Goal: Navigation & Orientation: Find specific page/section

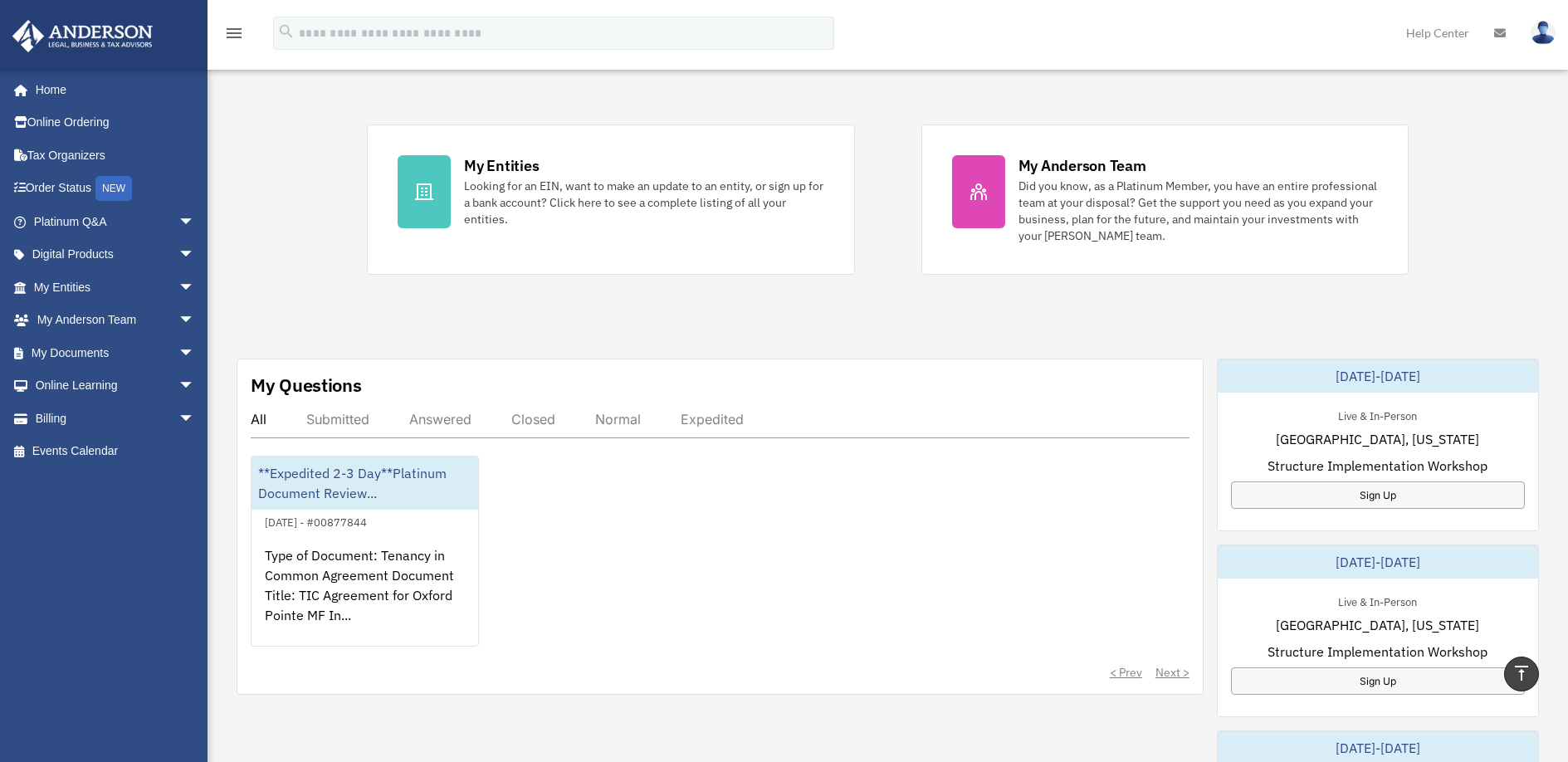
scroll to position [48, 0]
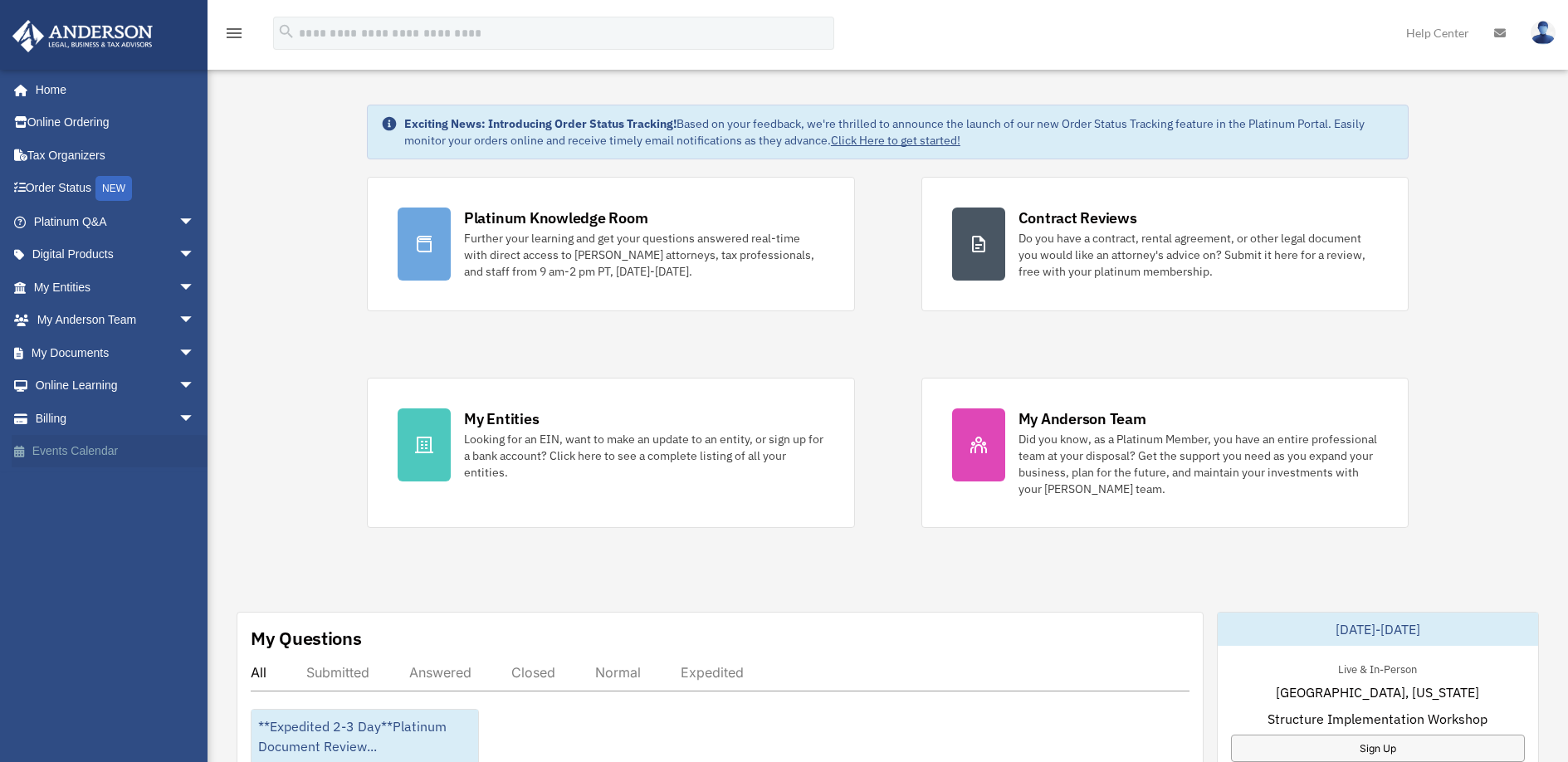
click at [72, 449] on link "Events Calendar" at bounding box center [116, 451] width 208 height 33
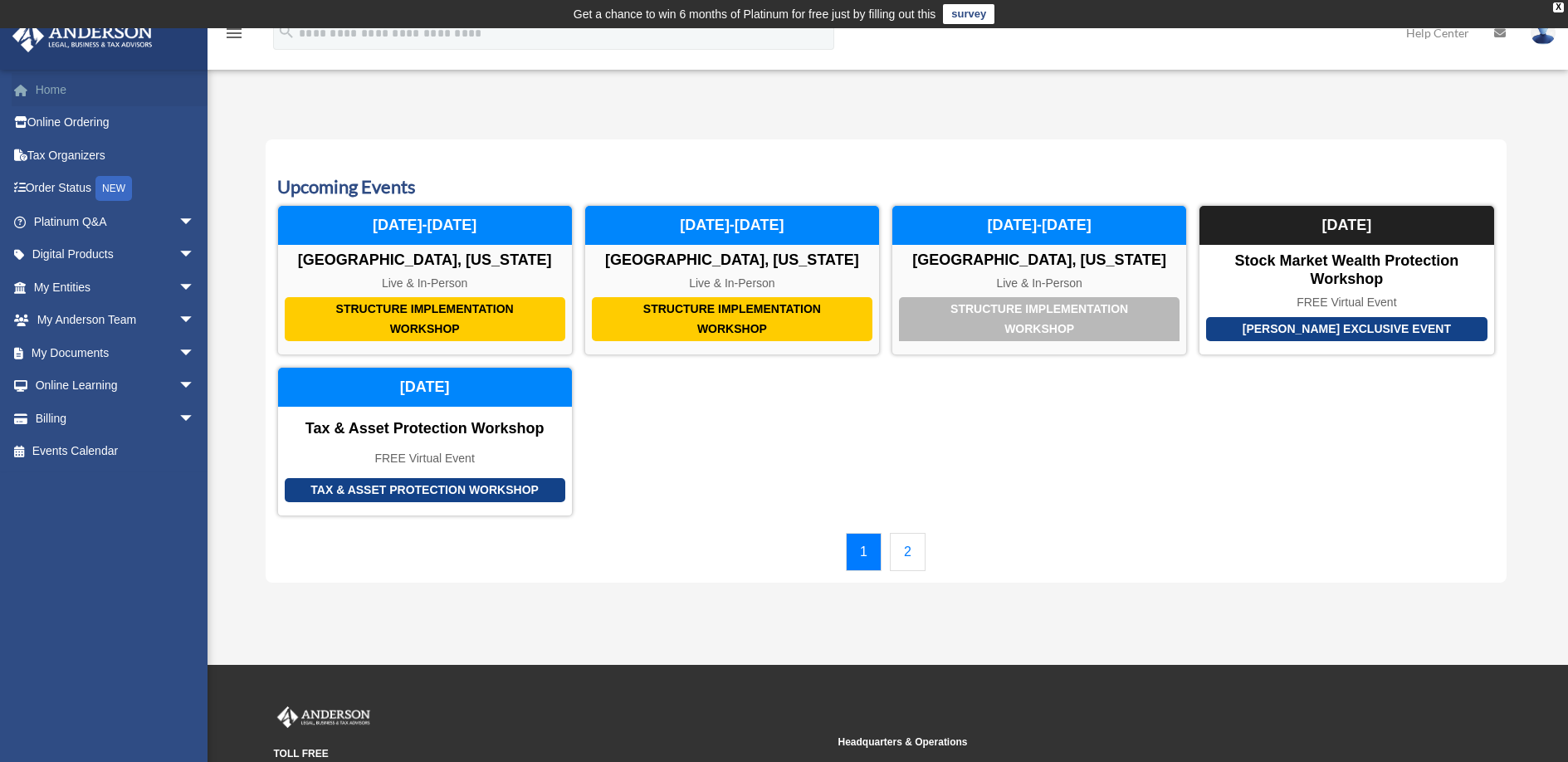
click at [59, 99] on link "Home" at bounding box center [116, 89] width 208 height 33
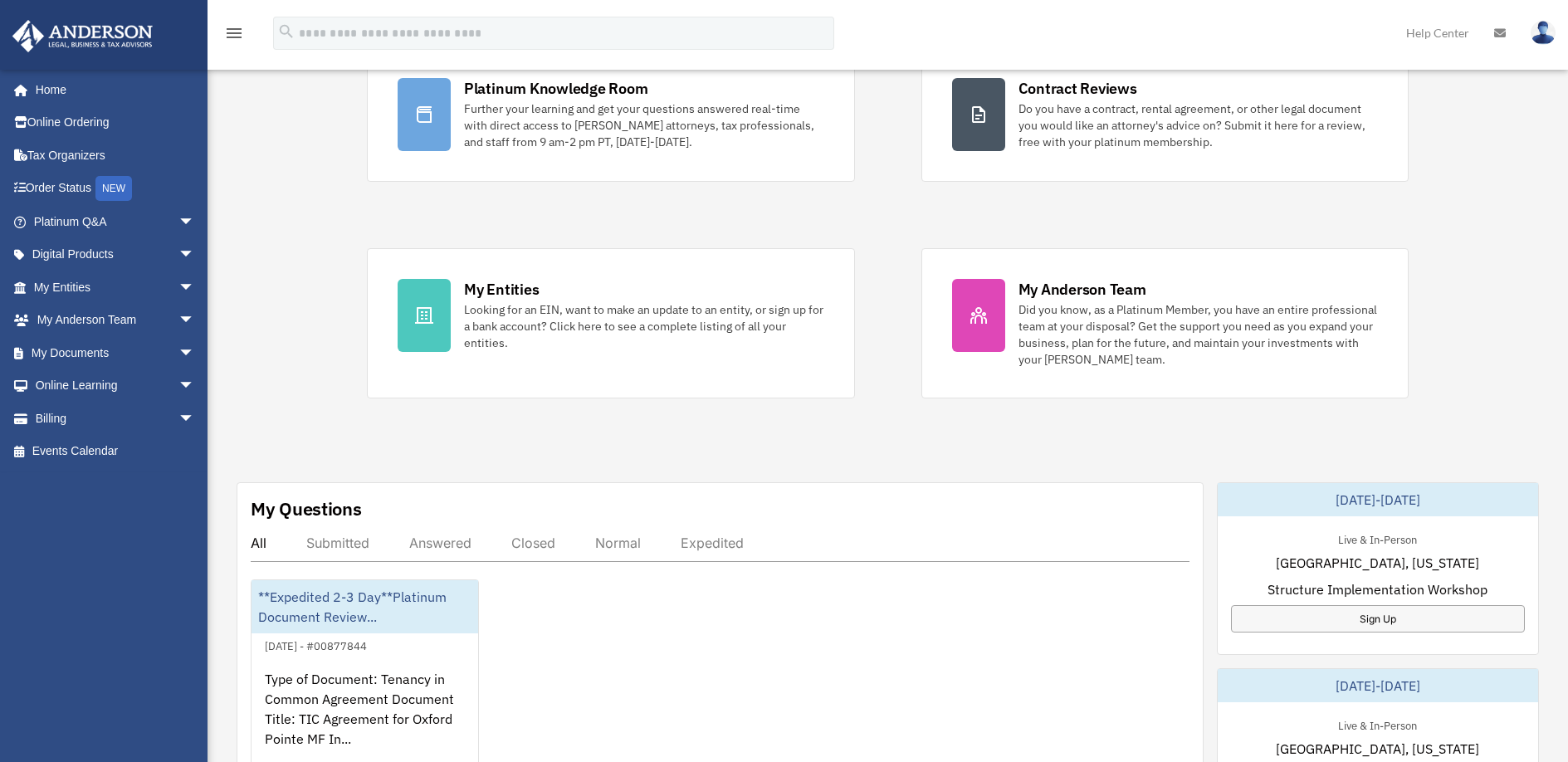
scroll to position [35, 0]
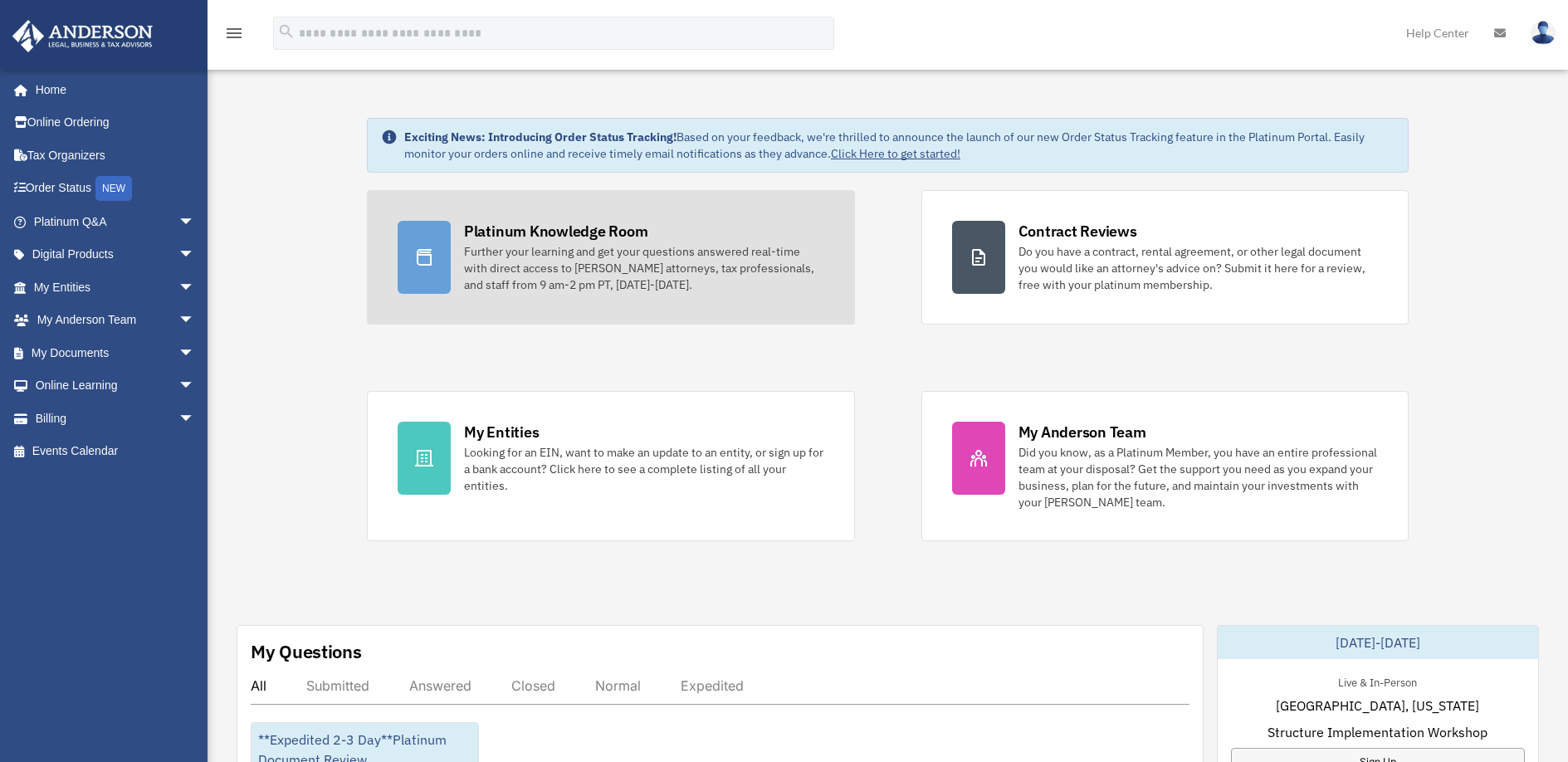
click at [536, 226] on div "Platinum Knowledge Room" at bounding box center [556, 231] width 184 height 21
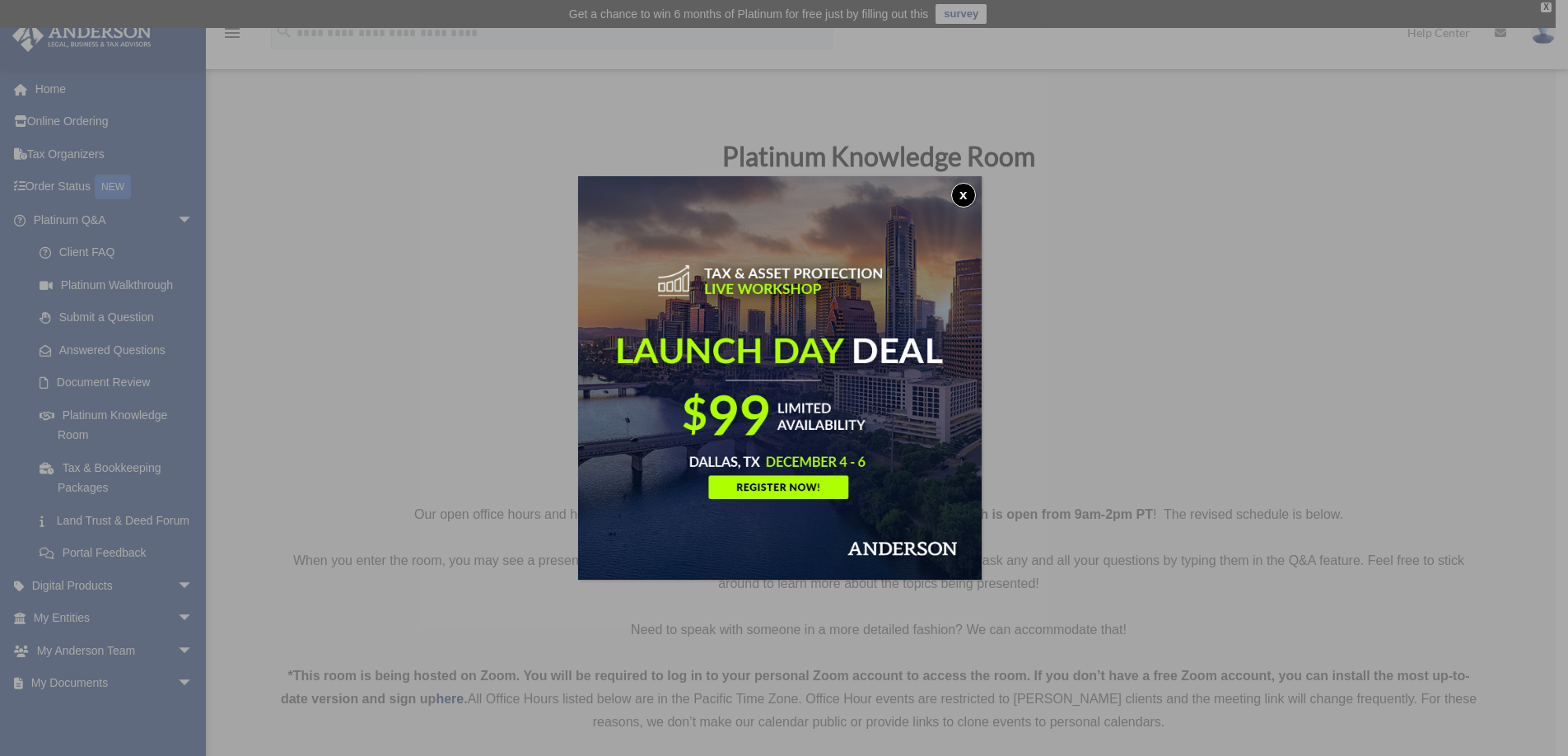
click at [968, 197] on button "x" at bounding box center [963, 195] width 25 height 25
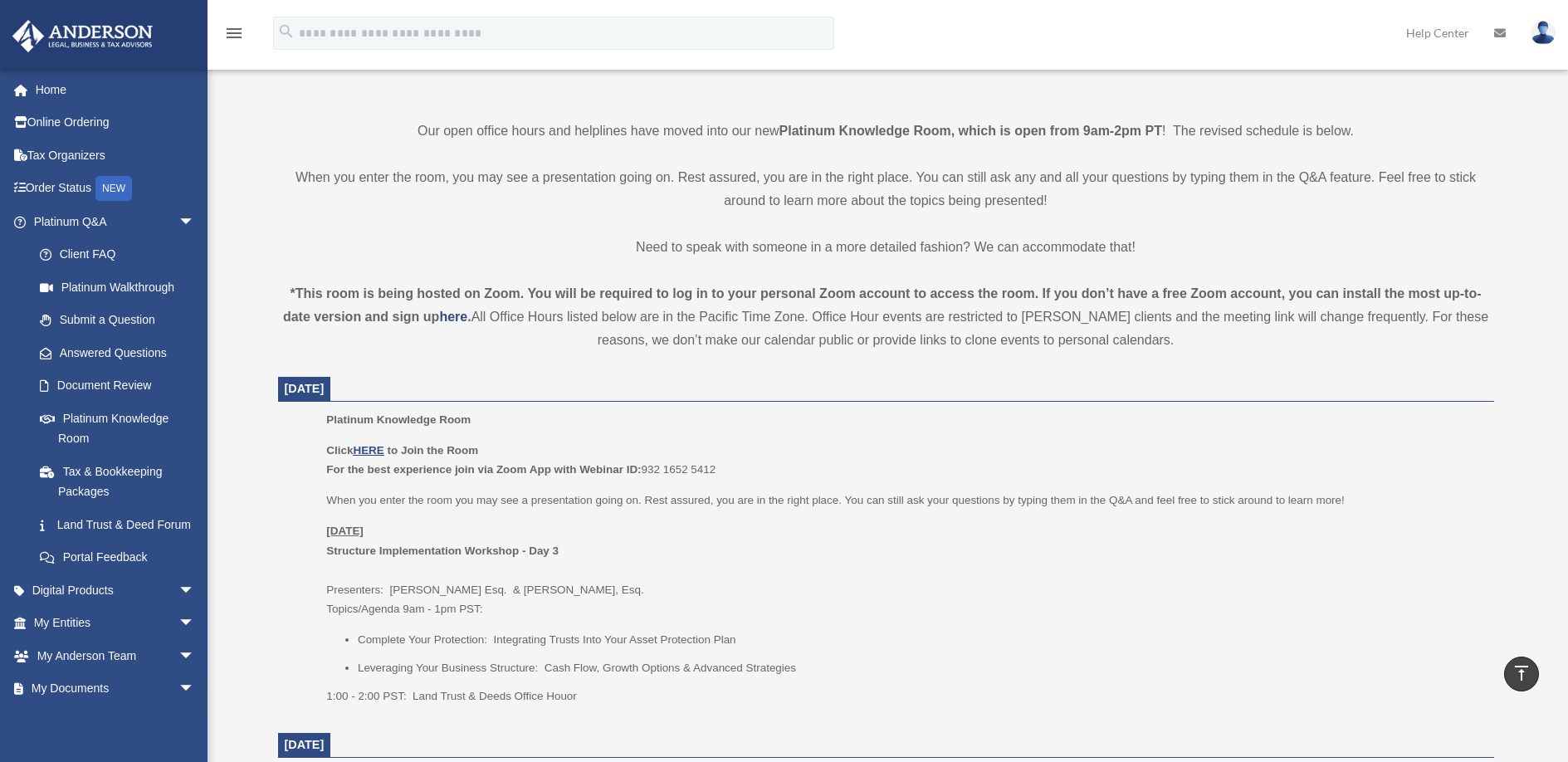
scroll to position [409, 0]
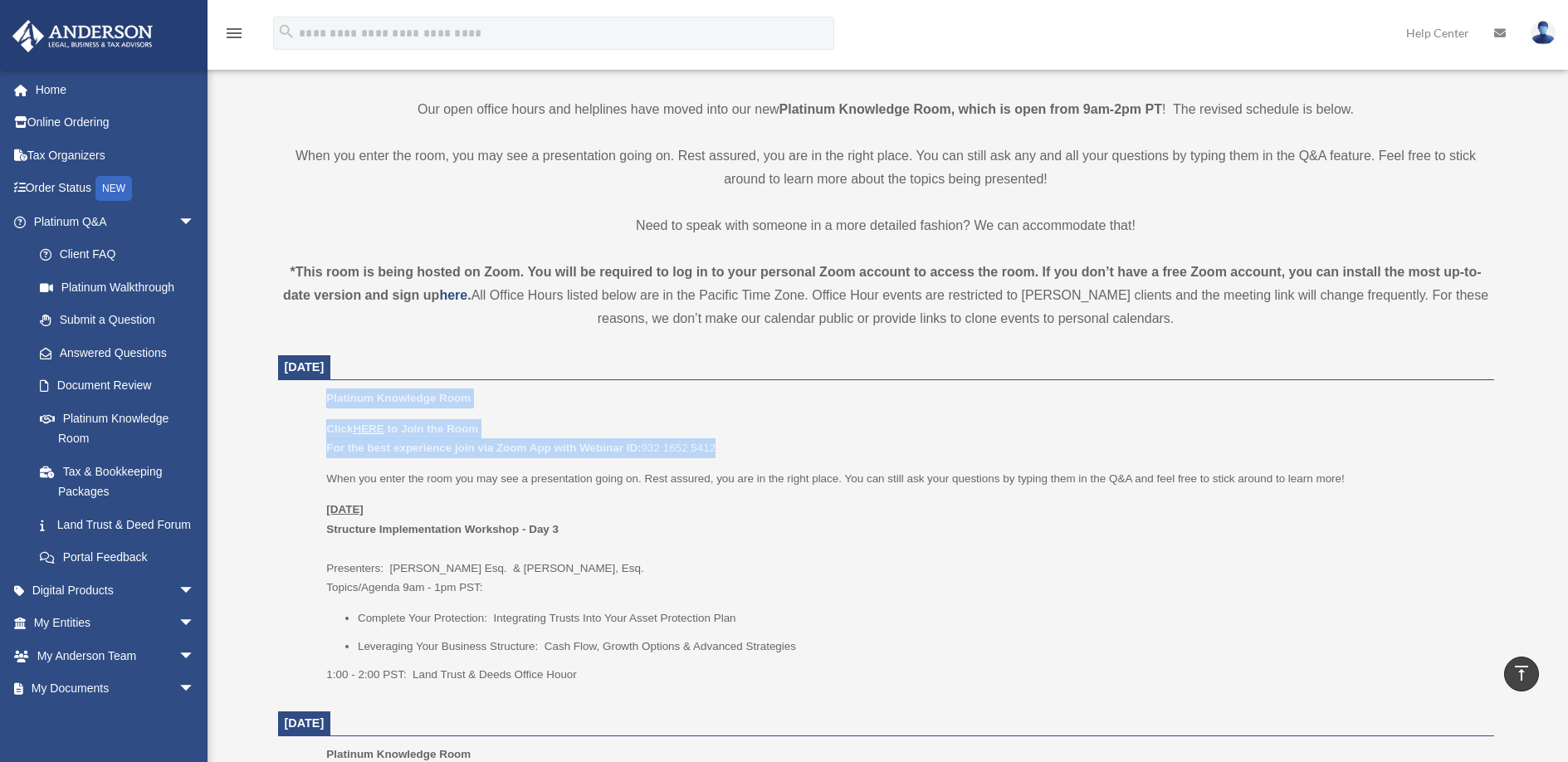
drag, startPoint x: 326, startPoint y: 399, endPoint x: 749, endPoint y: 442, distance: 425.2
click at [749, 442] on div "Platinum Knowledge Room Click HERE to Join the Room For the best experience joi…" at bounding box center [903, 541] width 1155 height 306
copy div "Platinum Knowledge Room Click HERE to Join the Room For the best experience joi…"
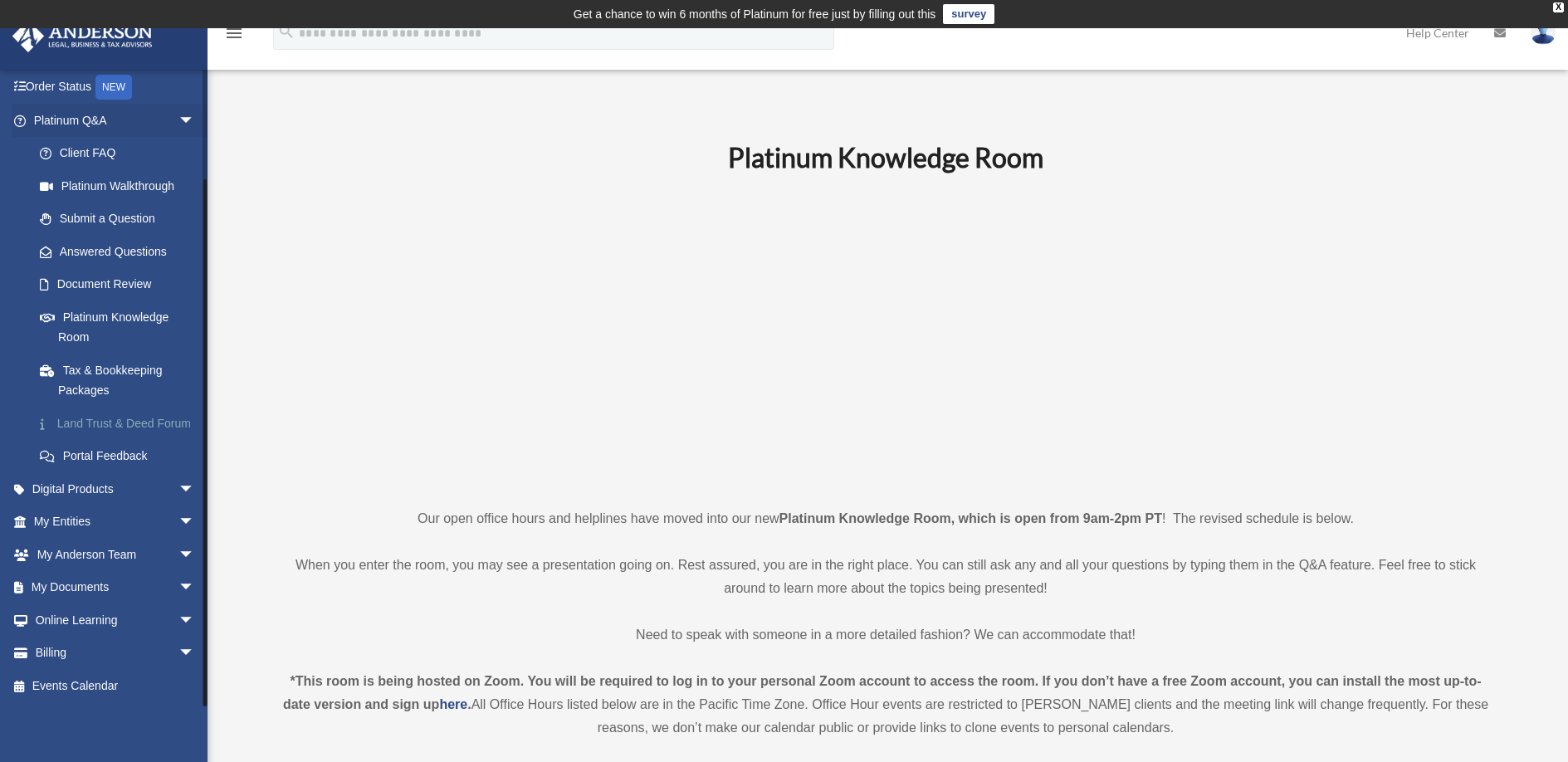
scroll to position [0, 0]
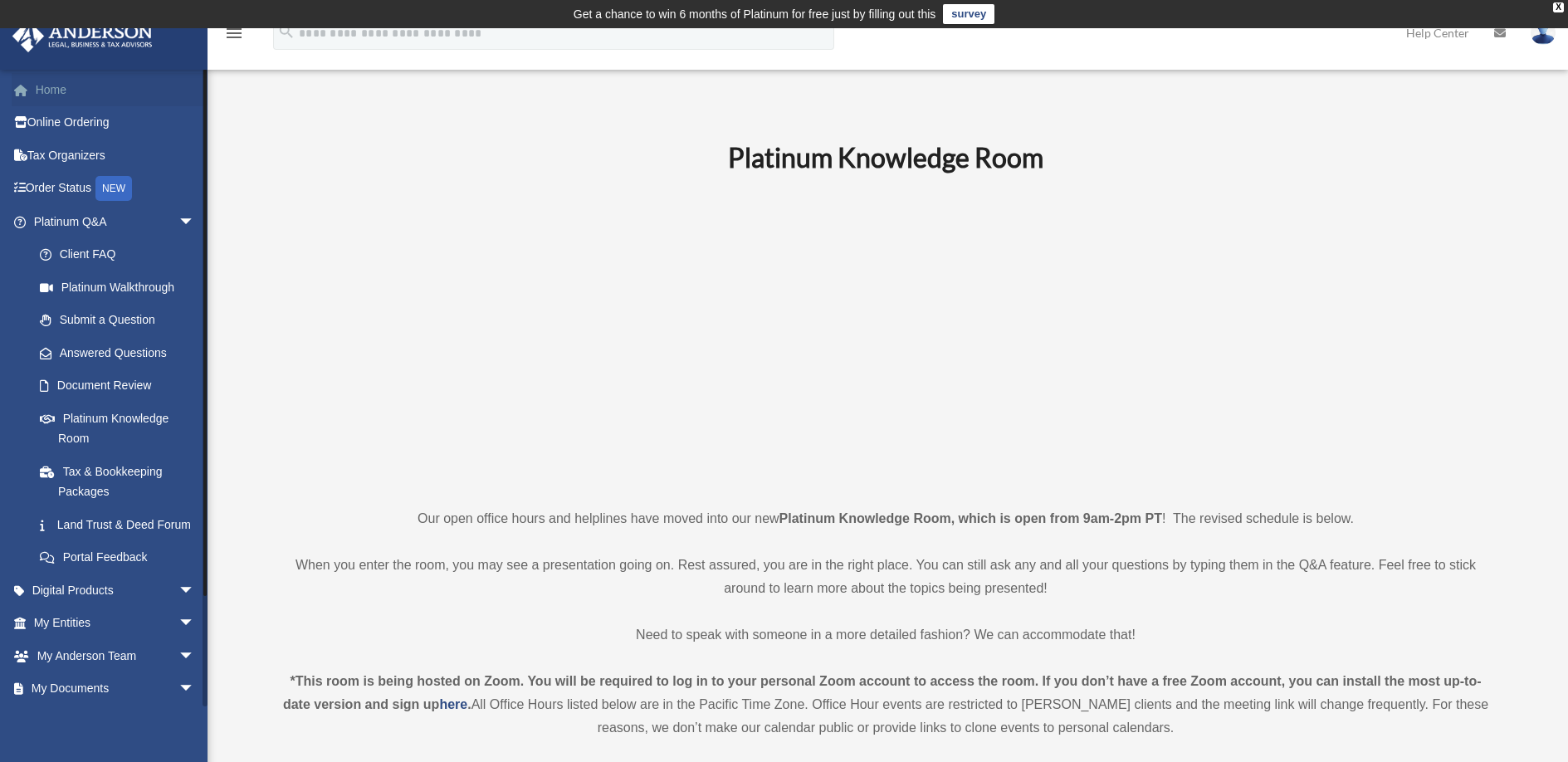
click at [60, 95] on link "Home" at bounding box center [116, 89] width 208 height 33
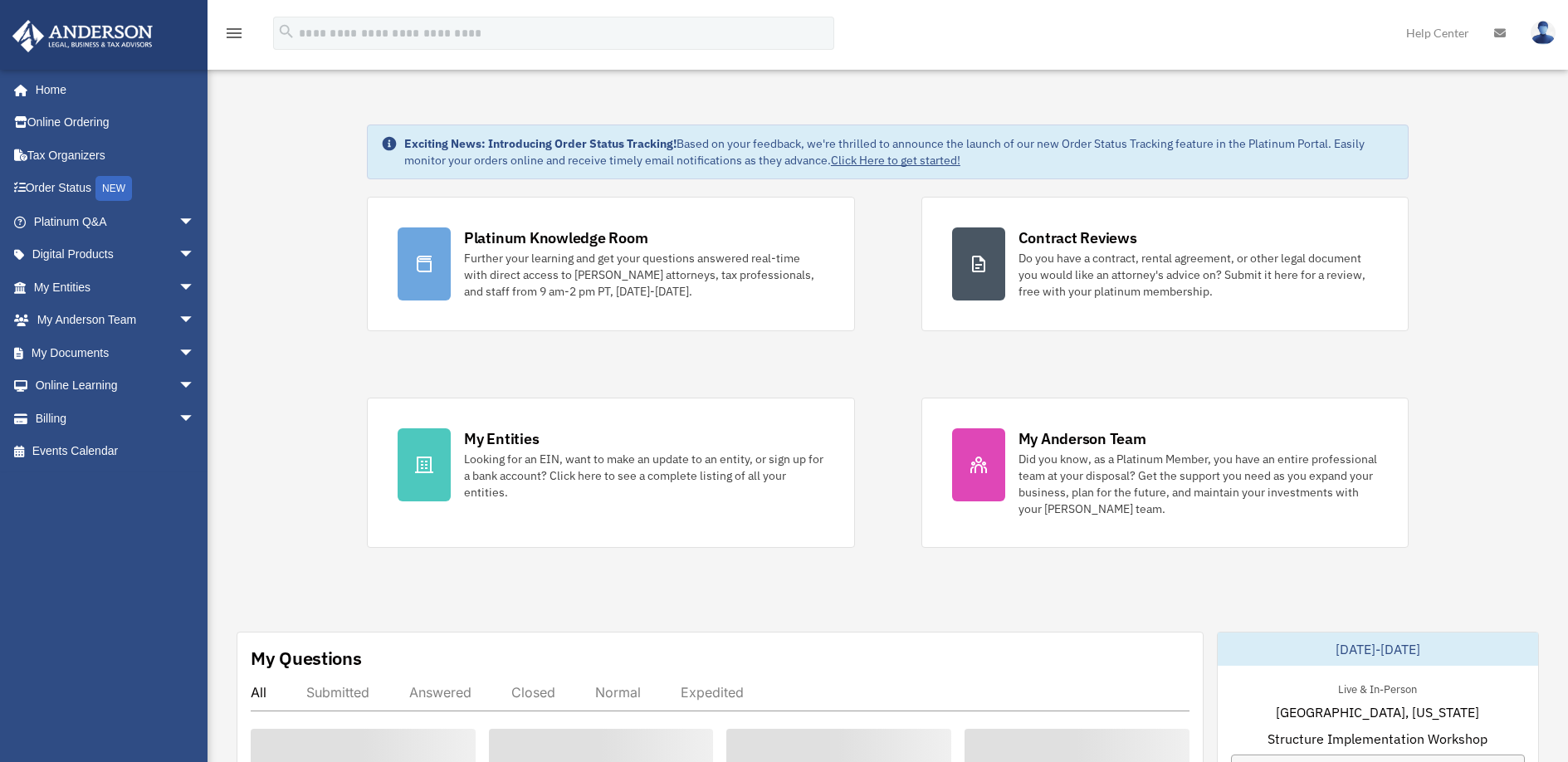
click at [53, 92] on link "Home" at bounding box center [111, 89] width 200 height 33
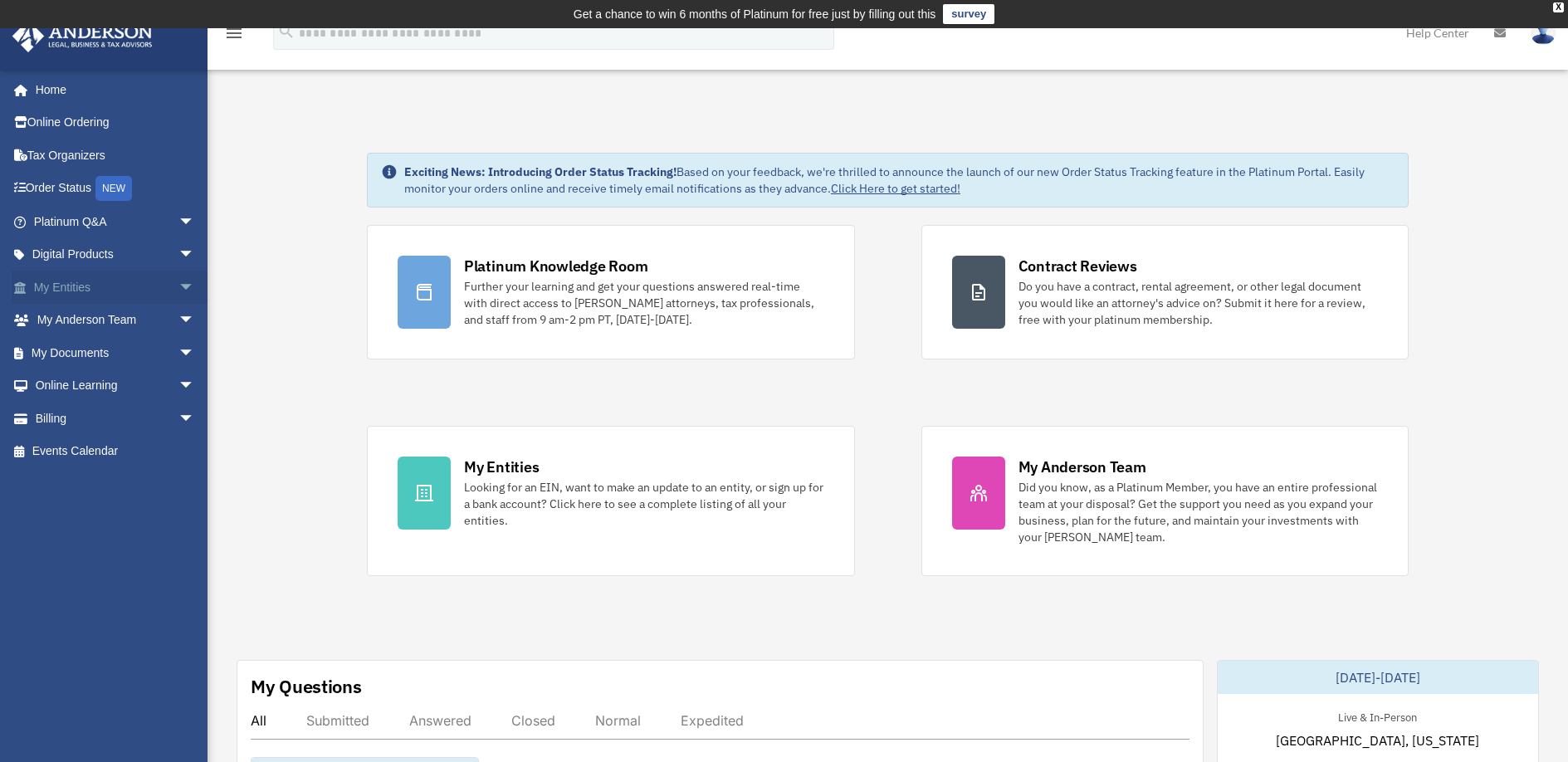
click at [179, 293] on span "arrow_drop_down" at bounding box center [195, 287] width 33 height 34
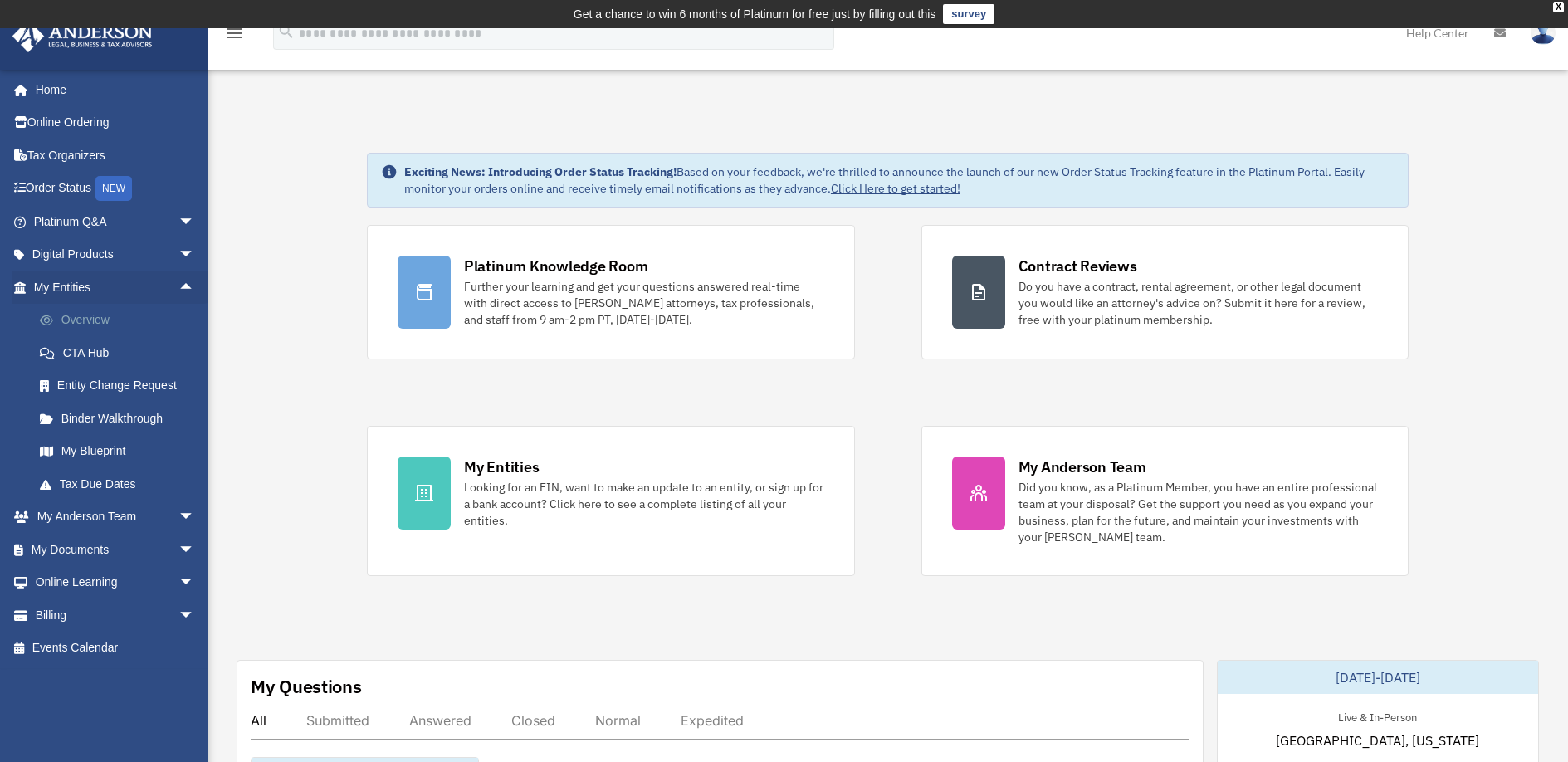
click at [95, 322] on link "Overview" at bounding box center [121, 320] width 197 height 33
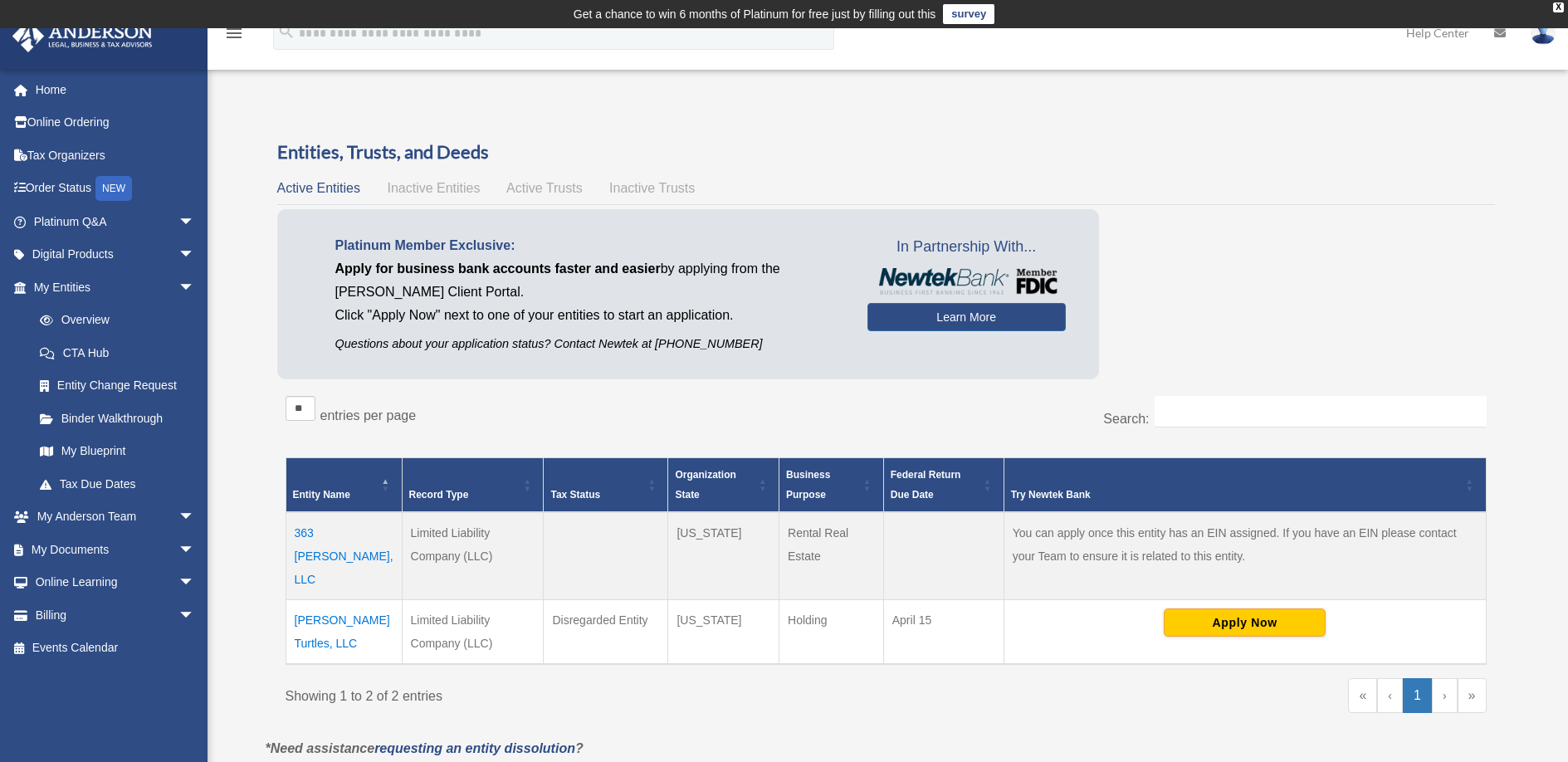
click at [324, 532] on td "363 [PERSON_NAME], LLC" at bounding box center [343, 556] width 116 height 88
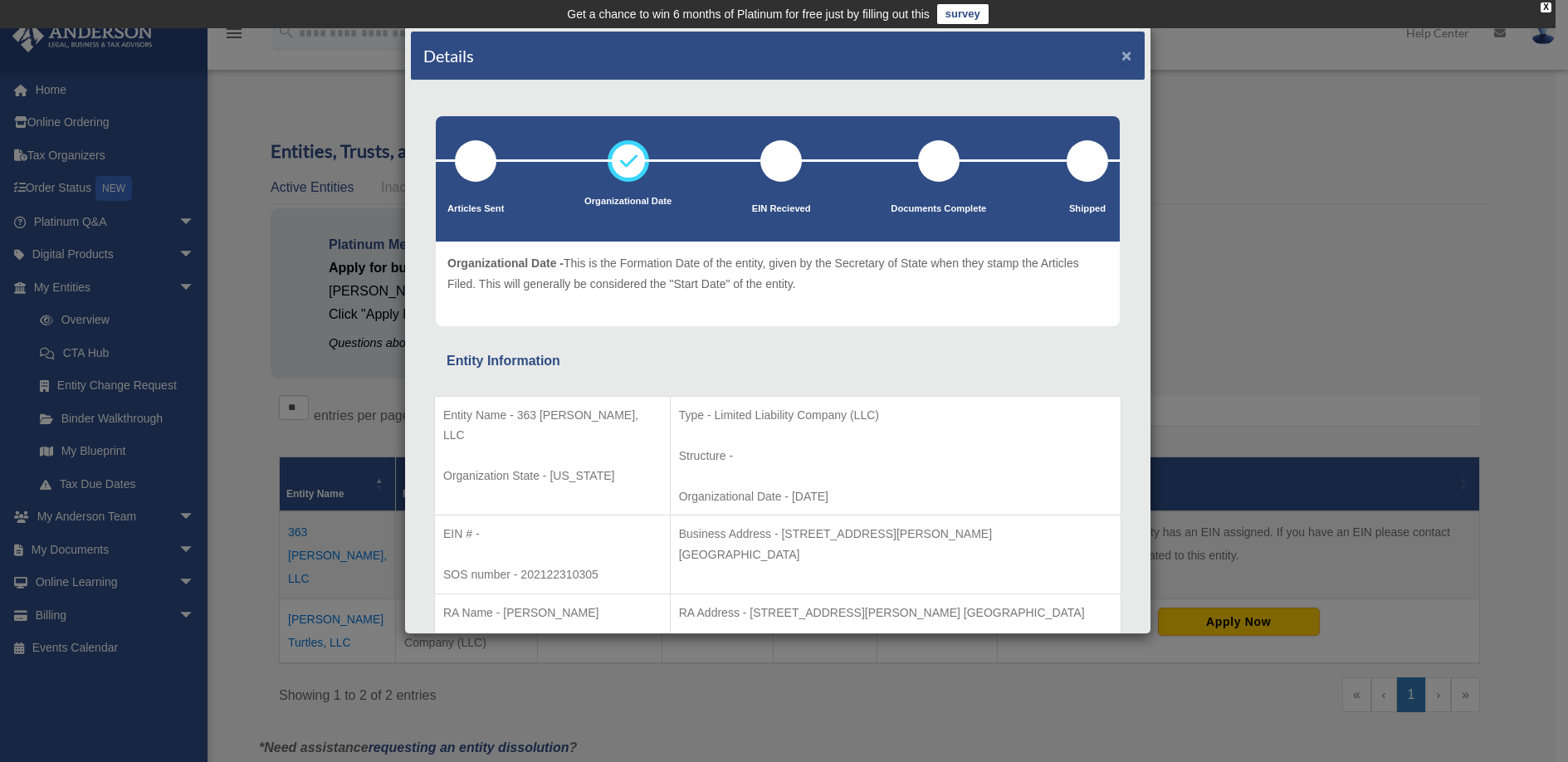
click at [1121, 59] on button "×" at bounding box center [1126, 55] width 11 height 17
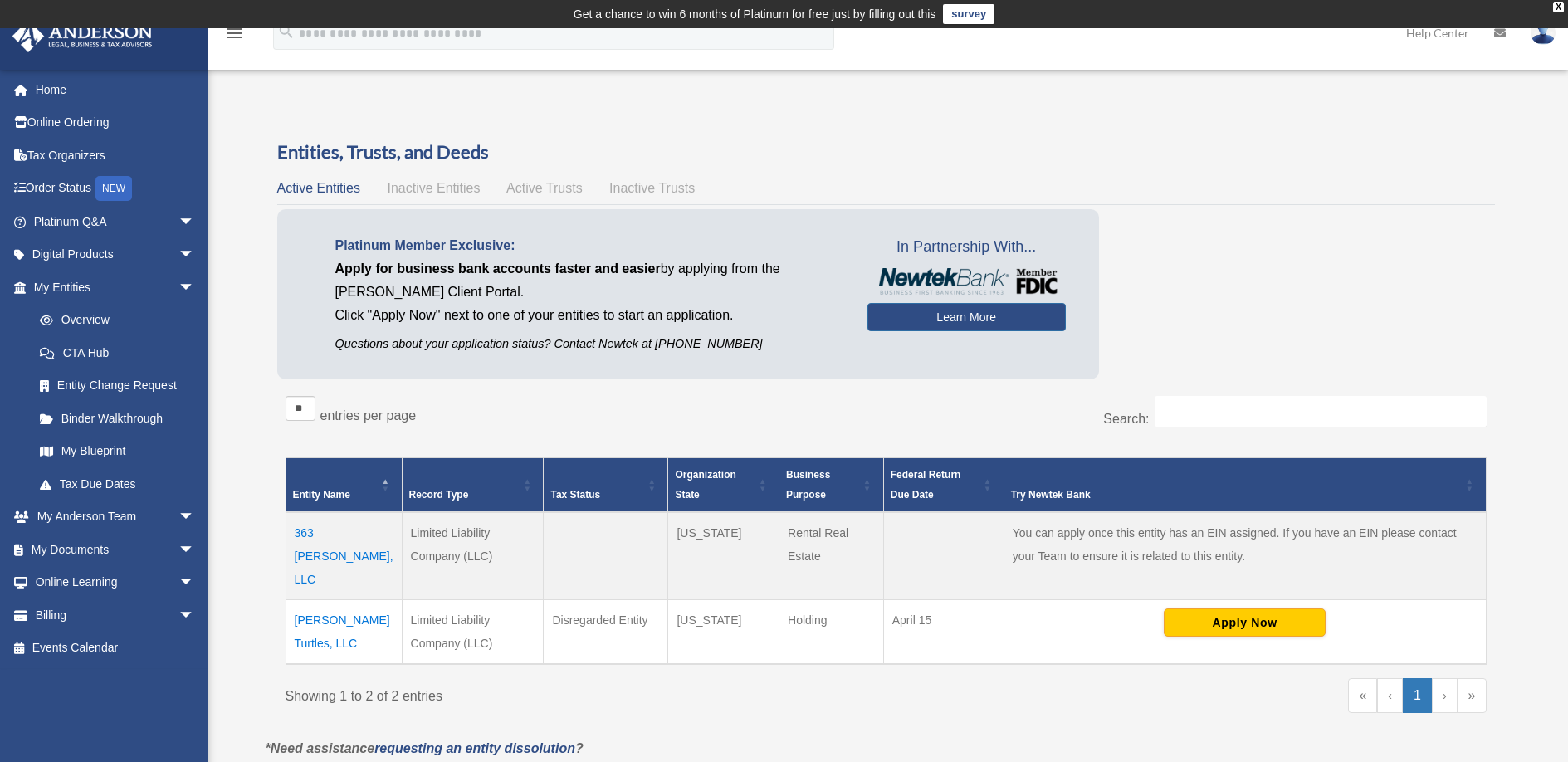
click at [445, 185] on span "Inactive Entities" at bounding box center [434, 188] width 93 height 14
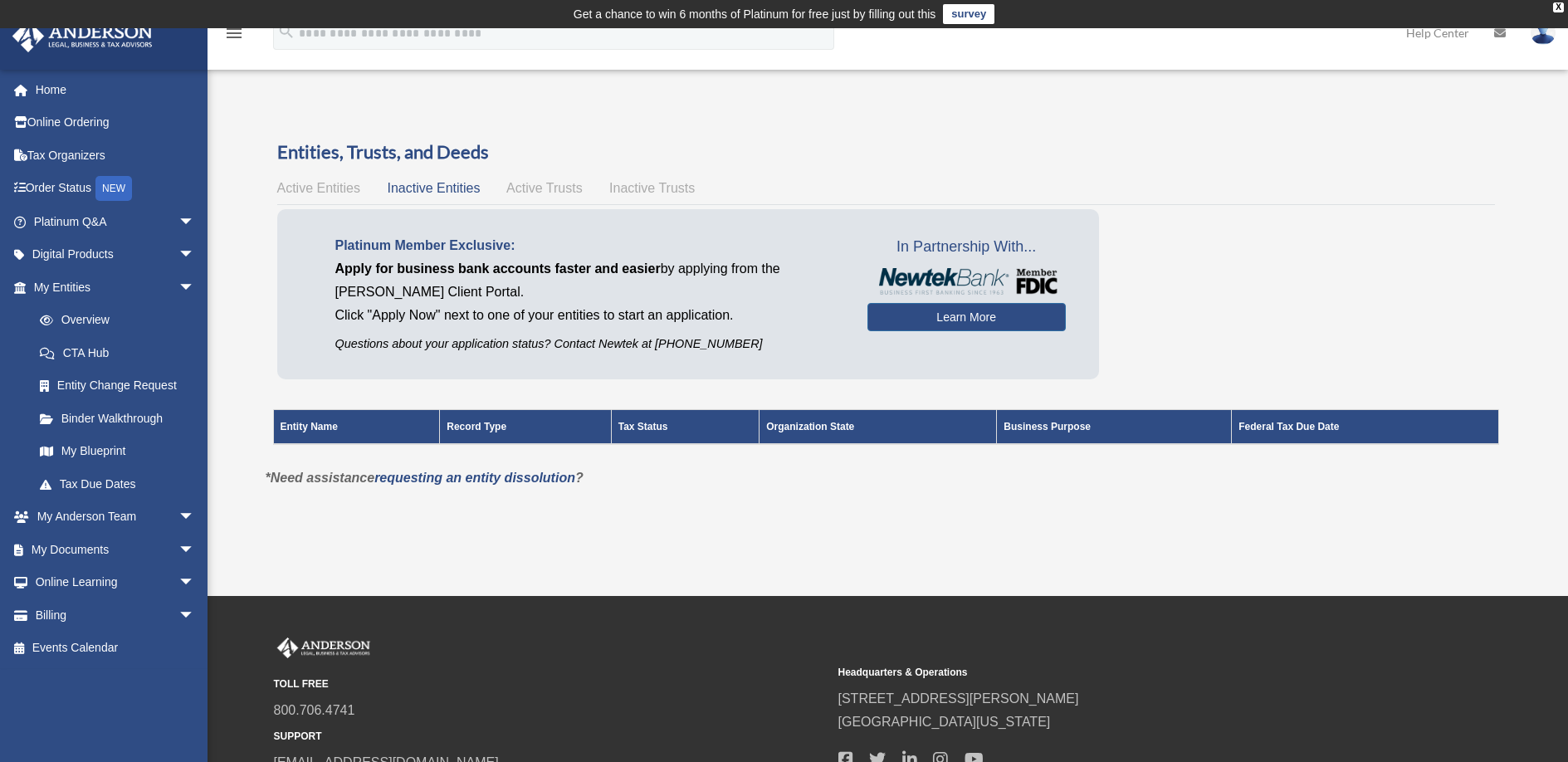
click at [546, 184] on span "Active Trusts" at bounding box center [544, 188] width 76 height 14
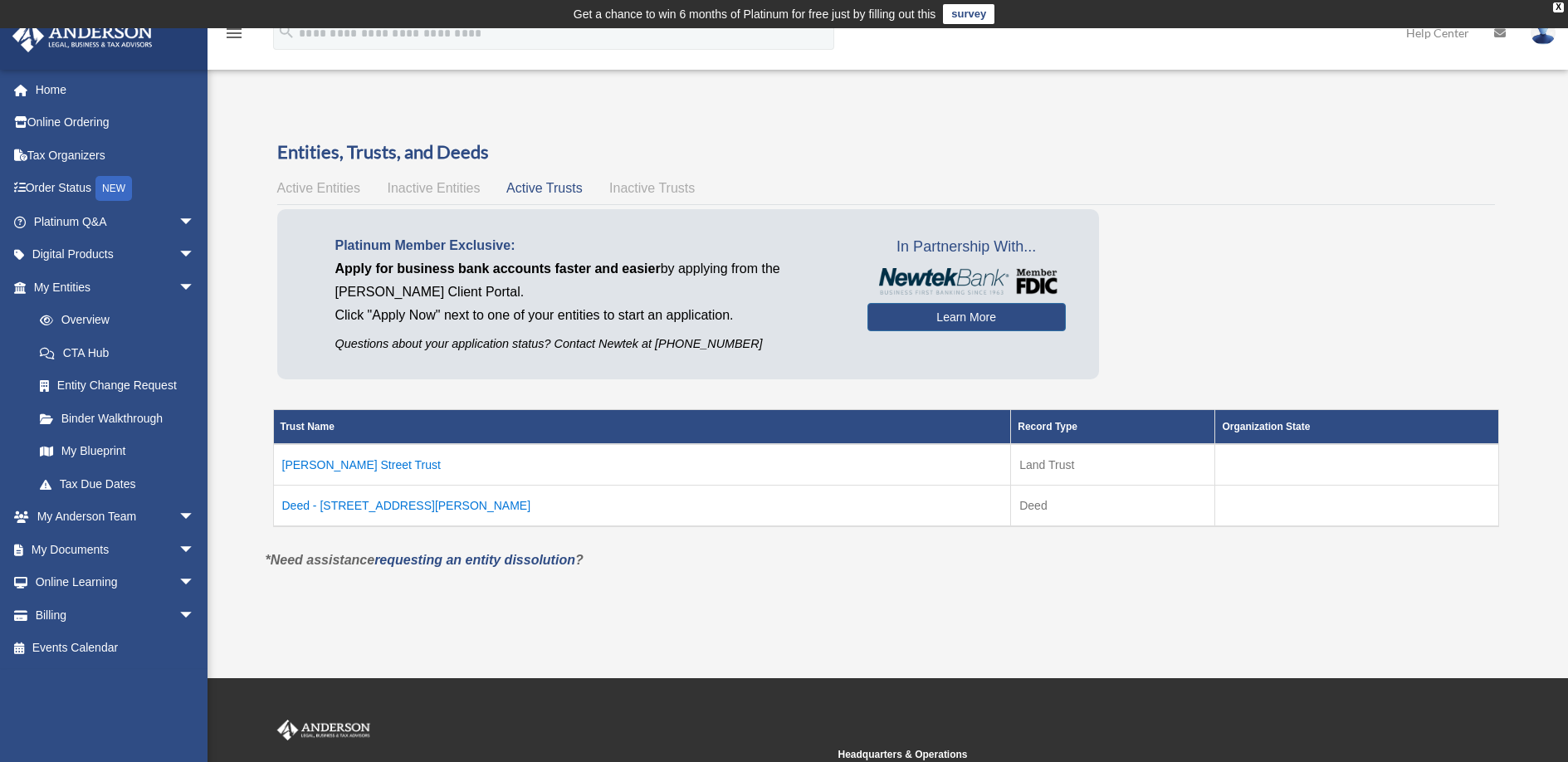
click at [619, 188] on span "Inactive Trusts" at bounding box center [652, 188] width 85 height 14
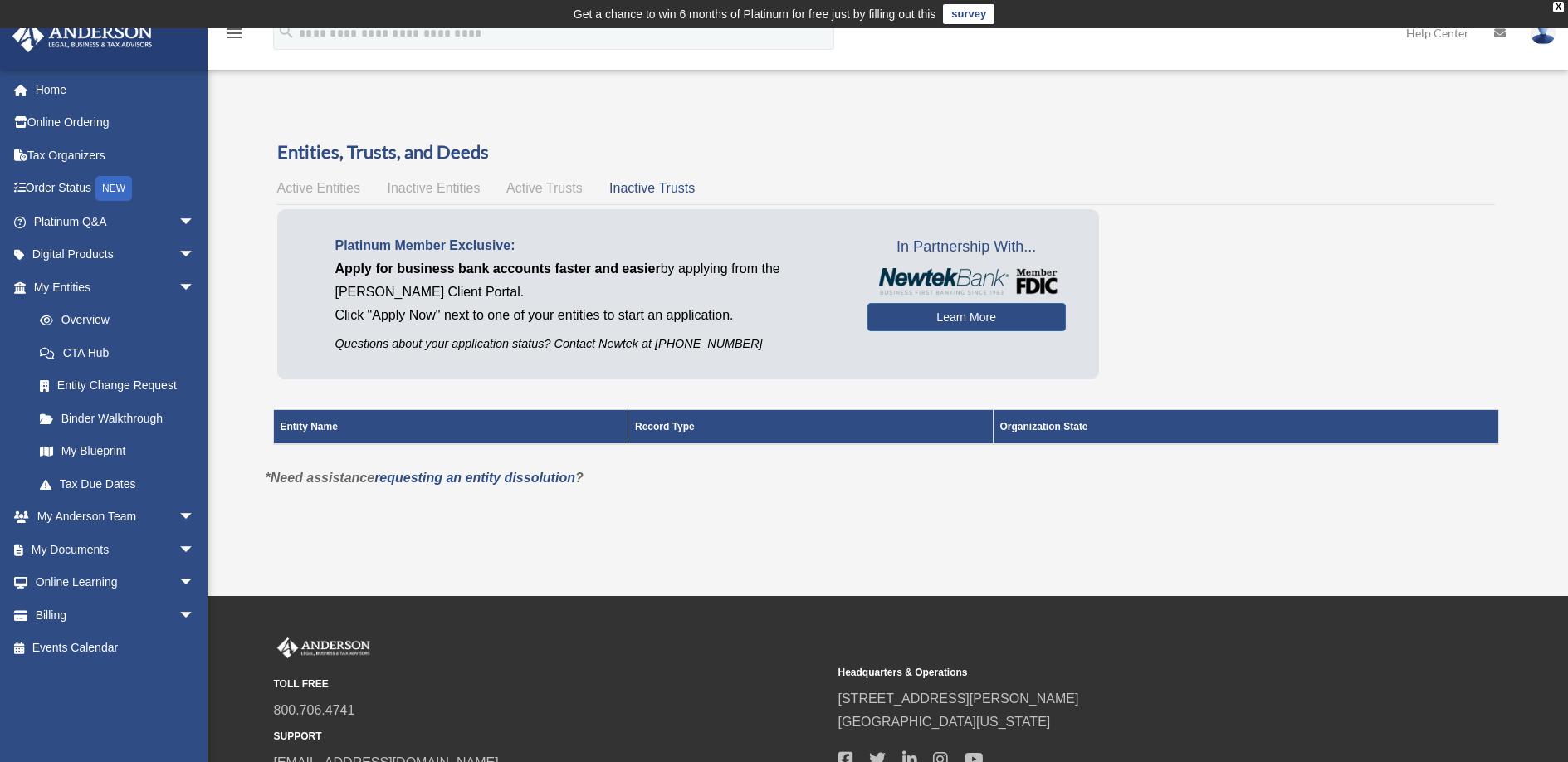
click at [298, 189] on span "Active Entities" at bounding box center [319, 188] width 83 height 14
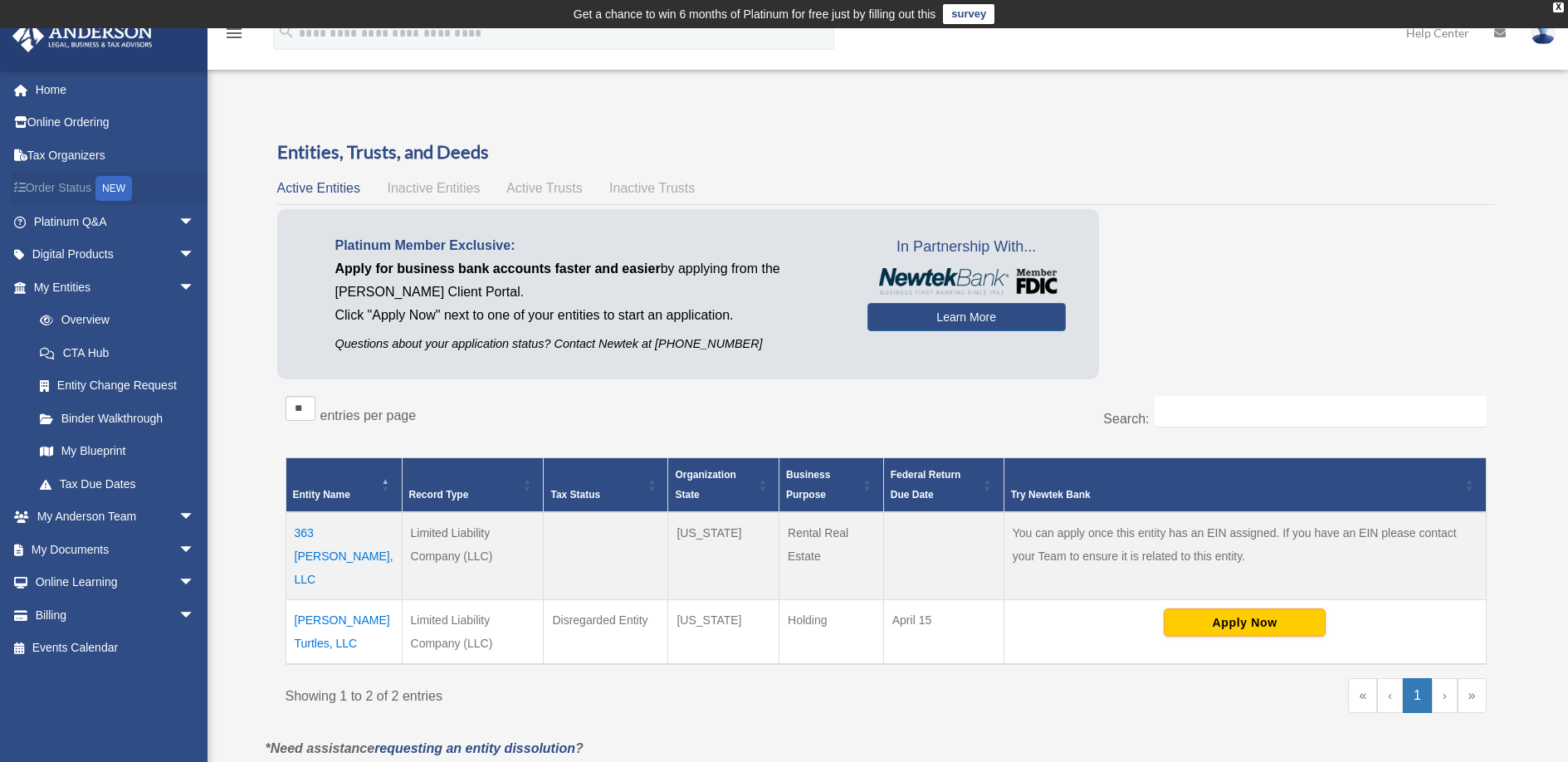
click at [72, 189] on link "Order Status NEW" at bounding box center [116, 188] width 208 height 34
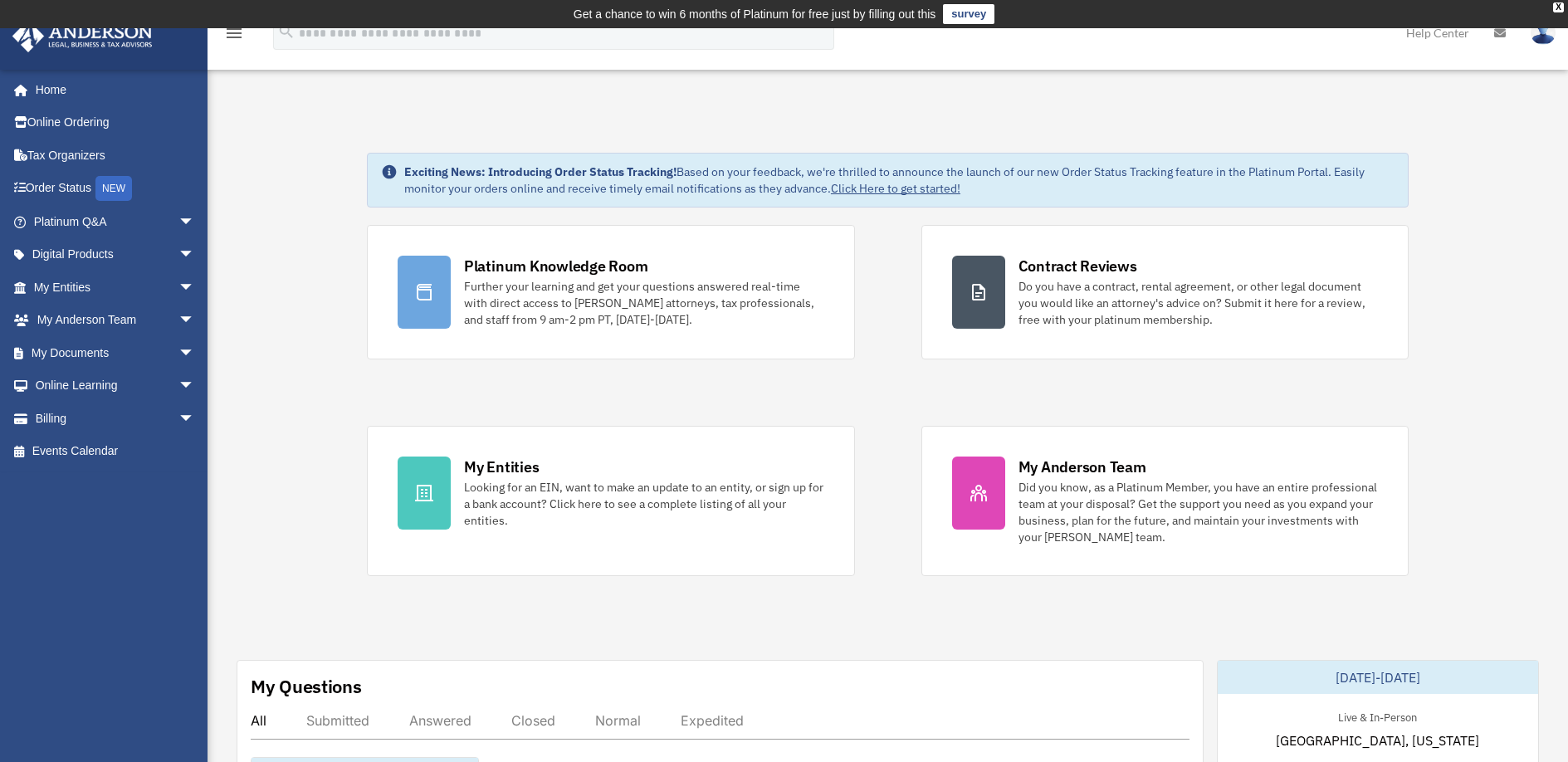
click at [235, 35] on icon "menu" at bounding box center [234, 33] width 20 height 20
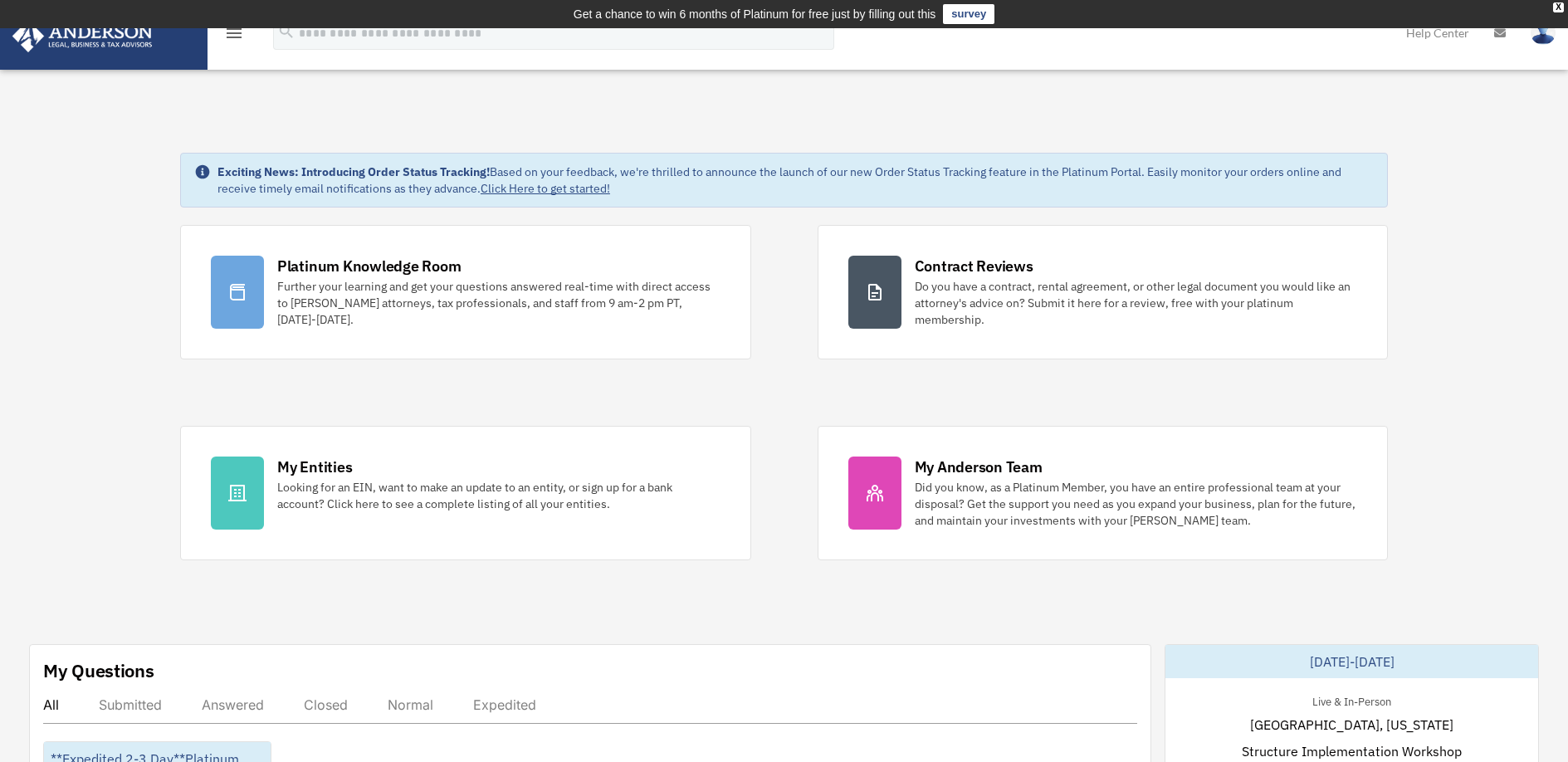
click at [235, 35] on icon "menu" at bounding box center [234, 33] width 20 height 20
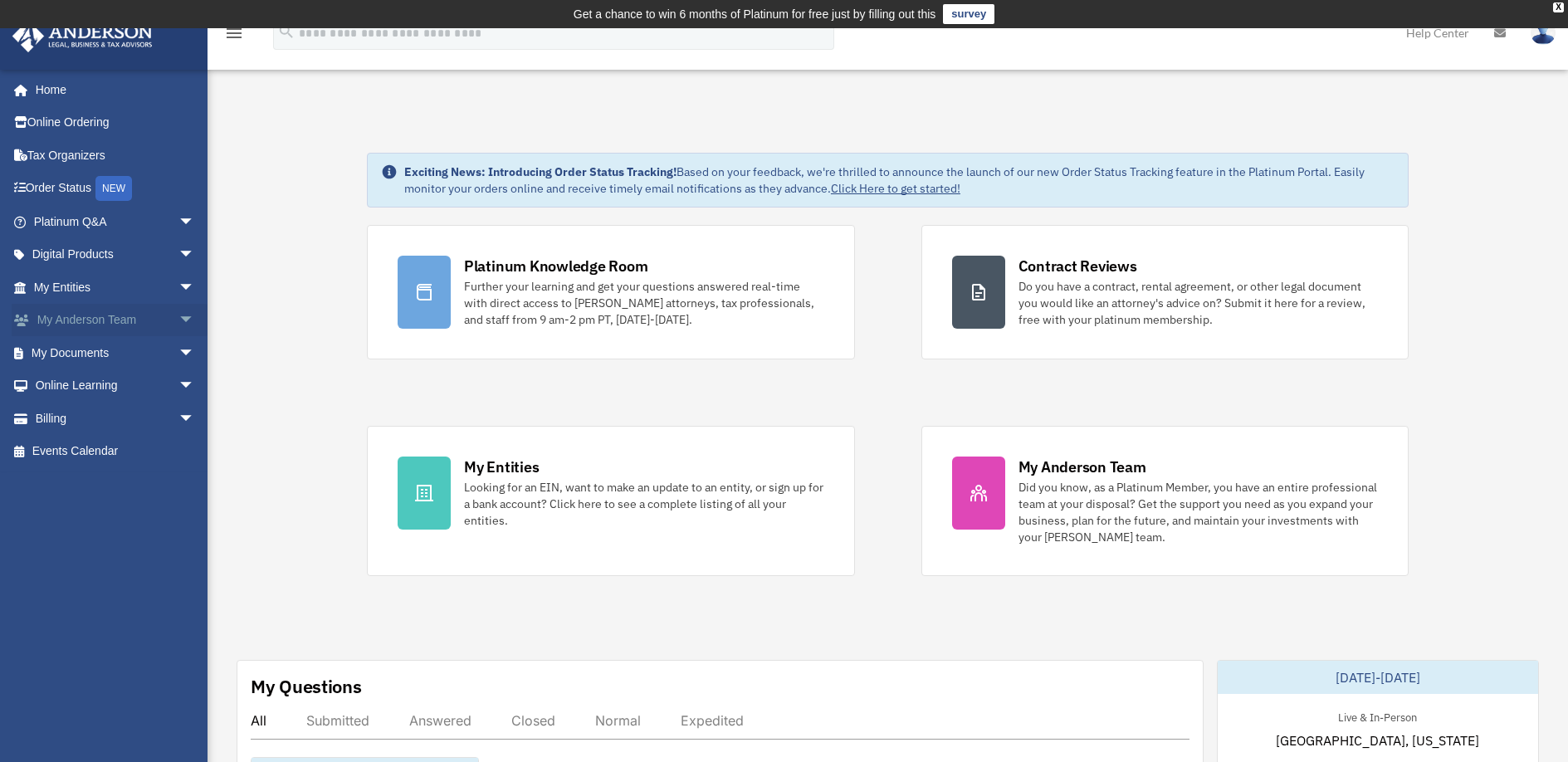
click at [179, 315] on span "arrow_drop_down" at bounding box center [195, 320] width 33 height 34
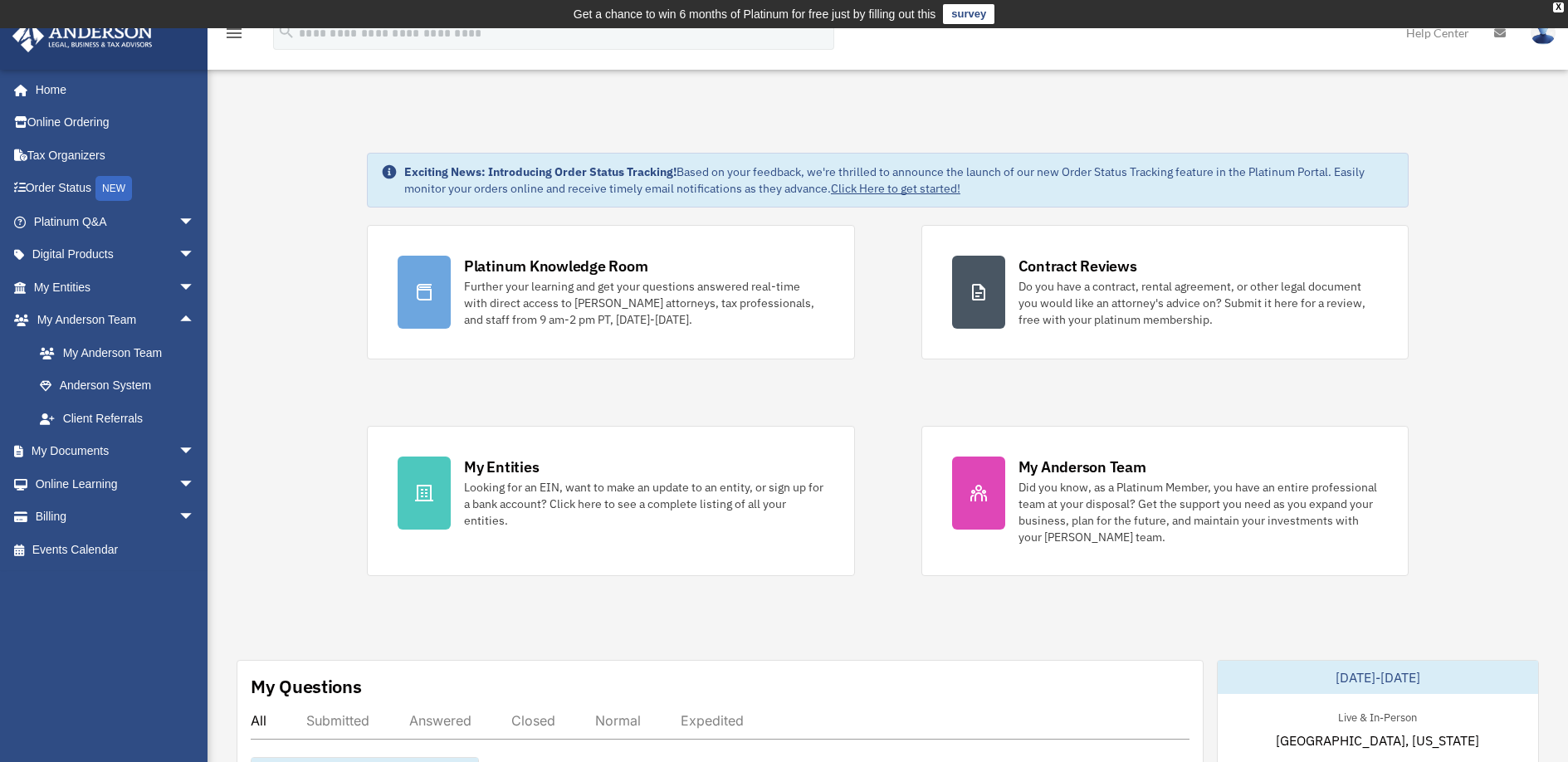
click at [1540, 39] on img at bounding box center [1543, 32] width 25 height 24
click at [1257, 83] on link "My Profile" at bounding box center [1273, 78] width 166 height 34
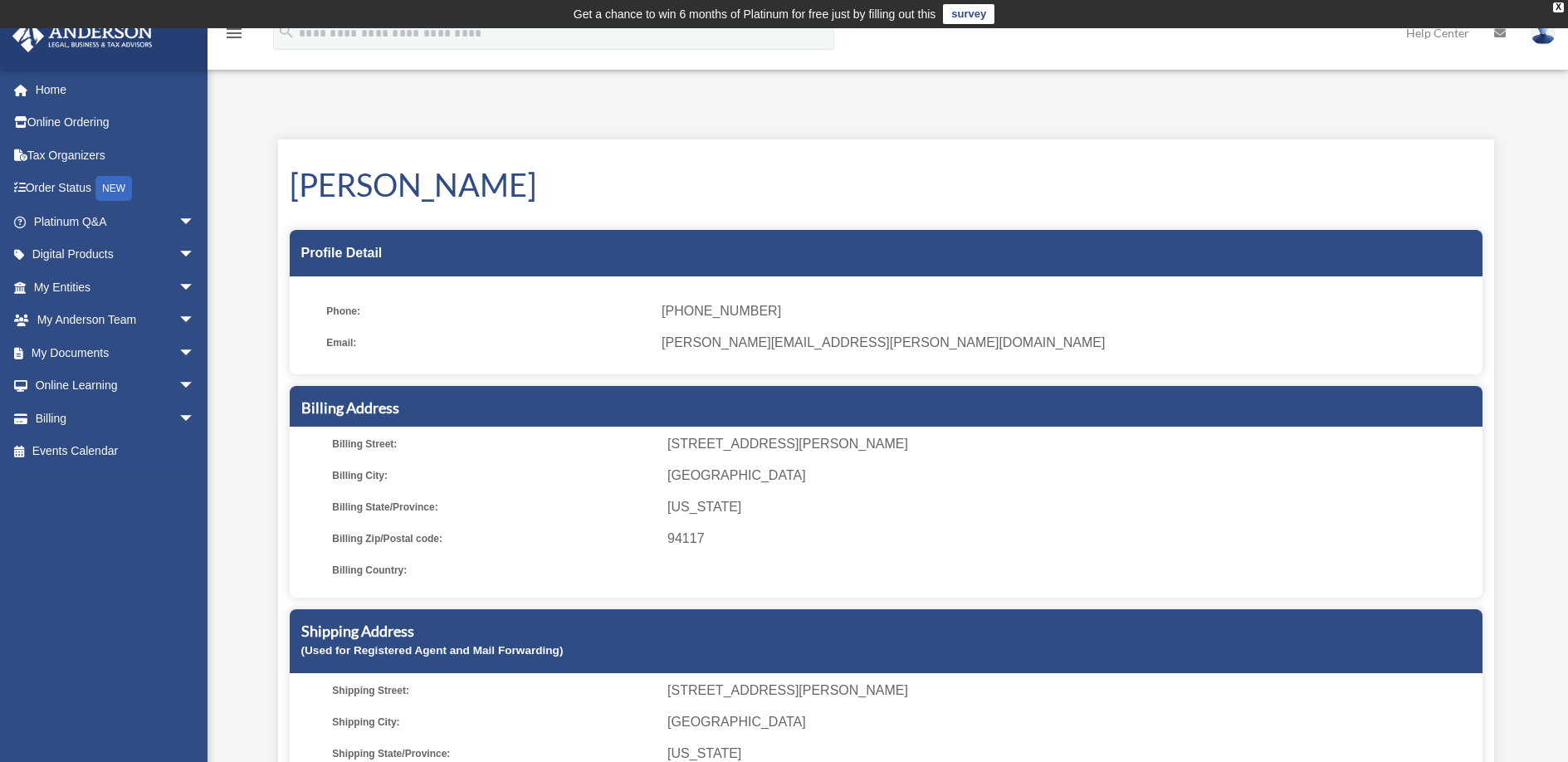
click at [1436, 32] on link "Help Center" at bounding box center [1438, 32] width 88 height 66
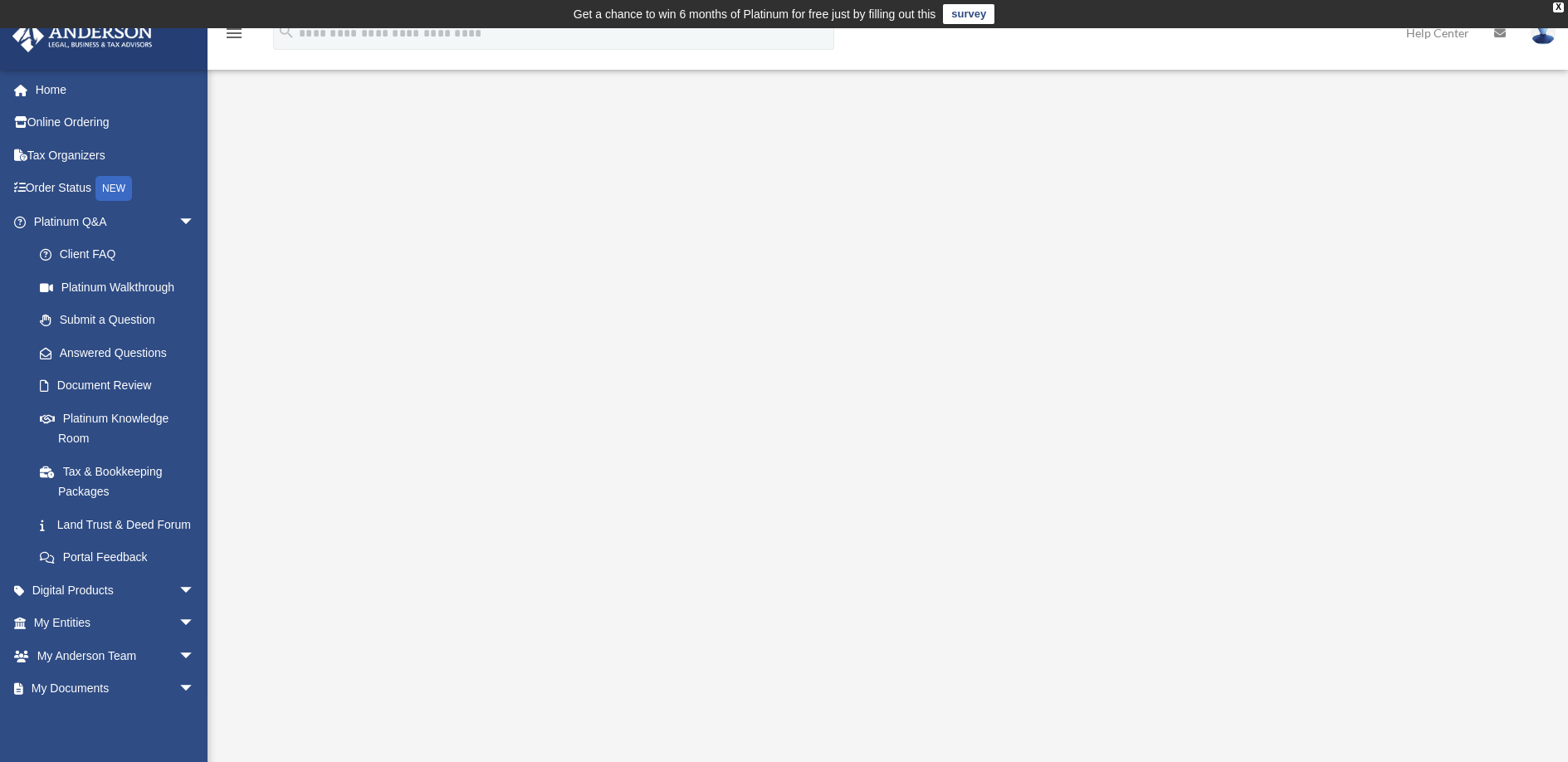
click at [1551, 35] on img at bounding box center [1543, 32] width 25 height 24
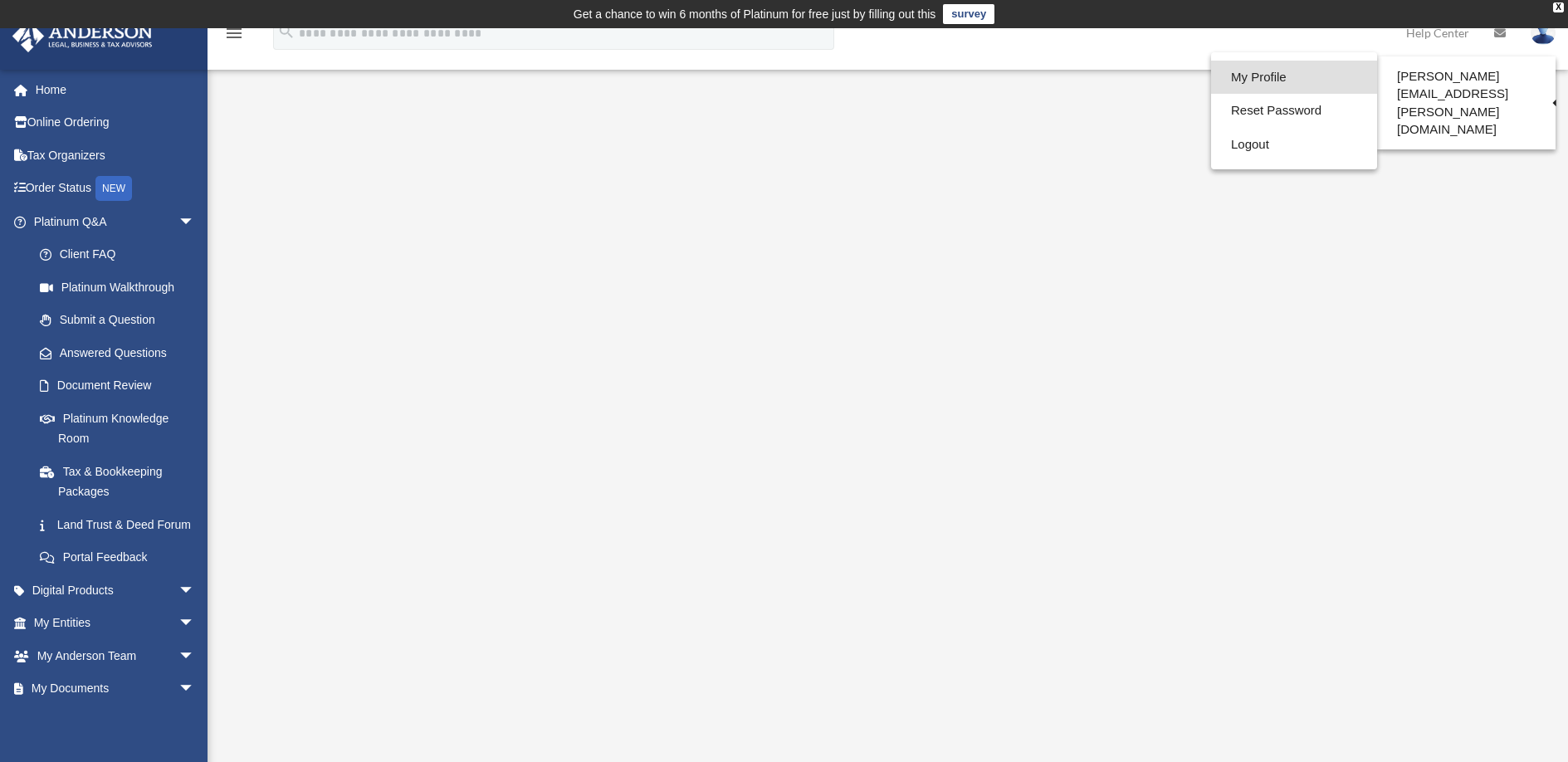
click at [1245, 82] on link "My Profile" at bounding box center [1293, 78] width 166 height 34
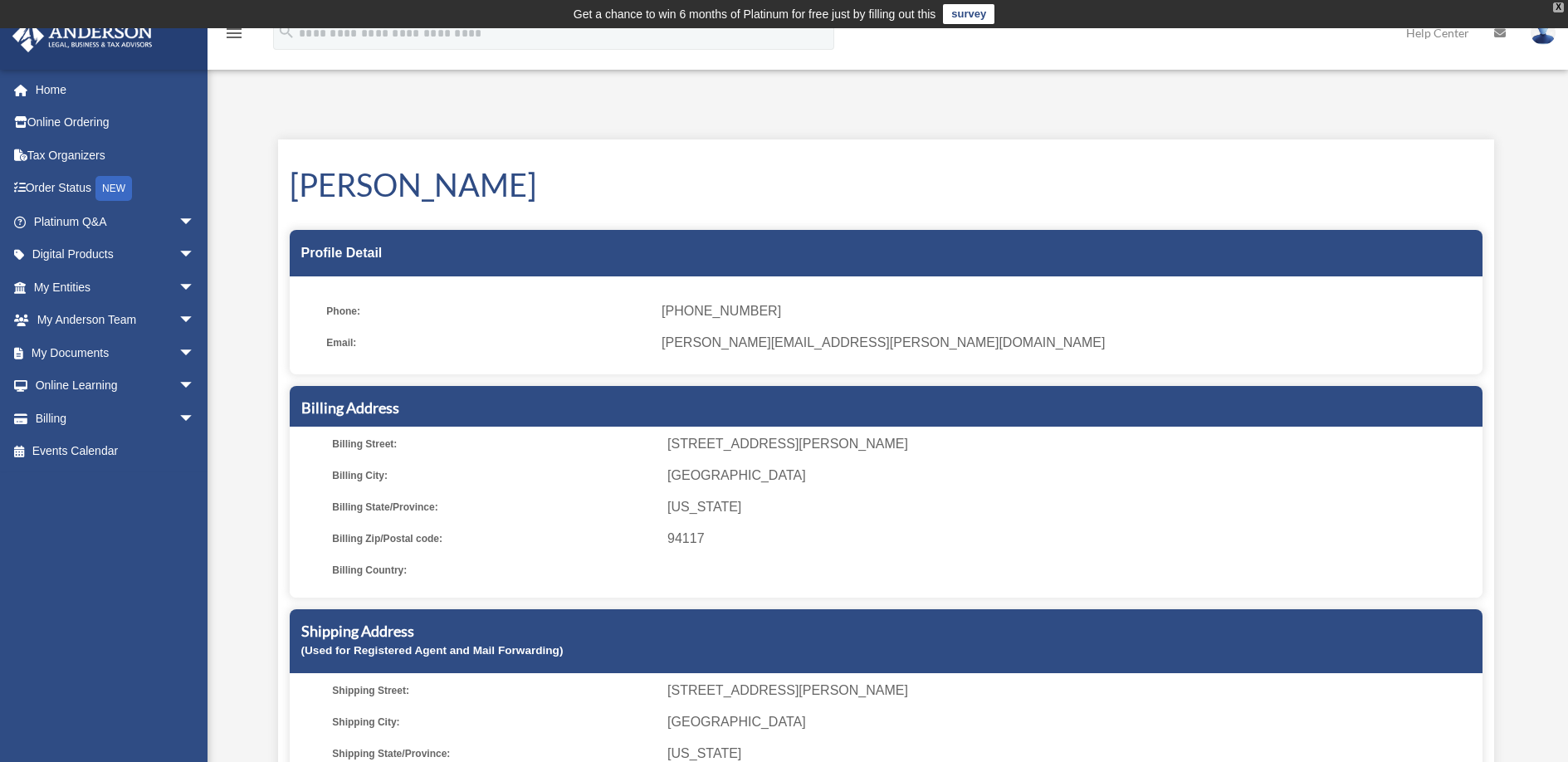
click at [1557, 11] on div "X" at bounding box center [1558, 7] width 11 height 10
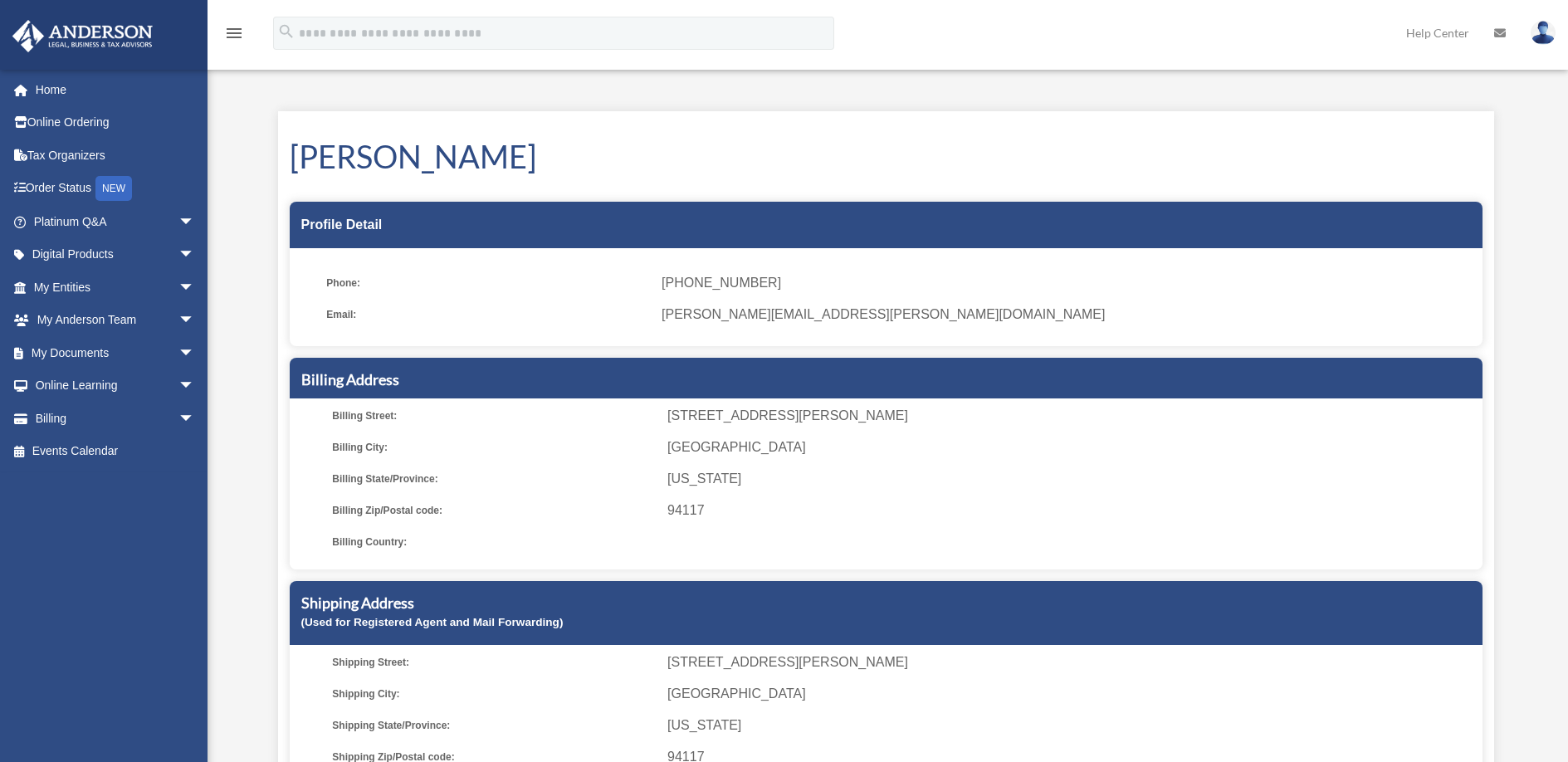
click at [1500, 34] on icon at bounding box center [1500, 33] width 12 height 12
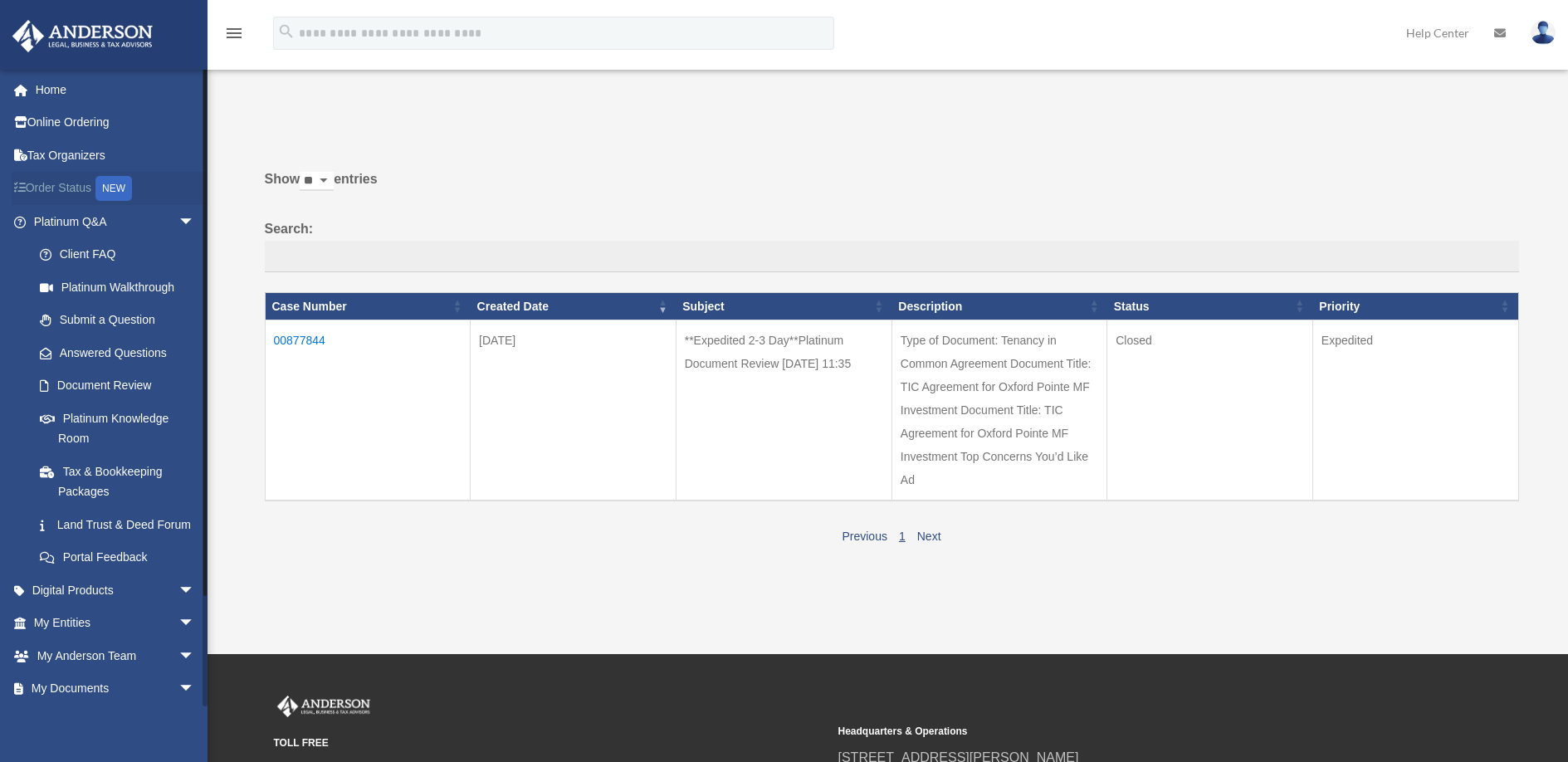
click at [58, 188] on link "Order Status NEW" at bounding box center [116, 188] width 208 height 34
